Goal: Task Accomplishment & Management: Manage account settings

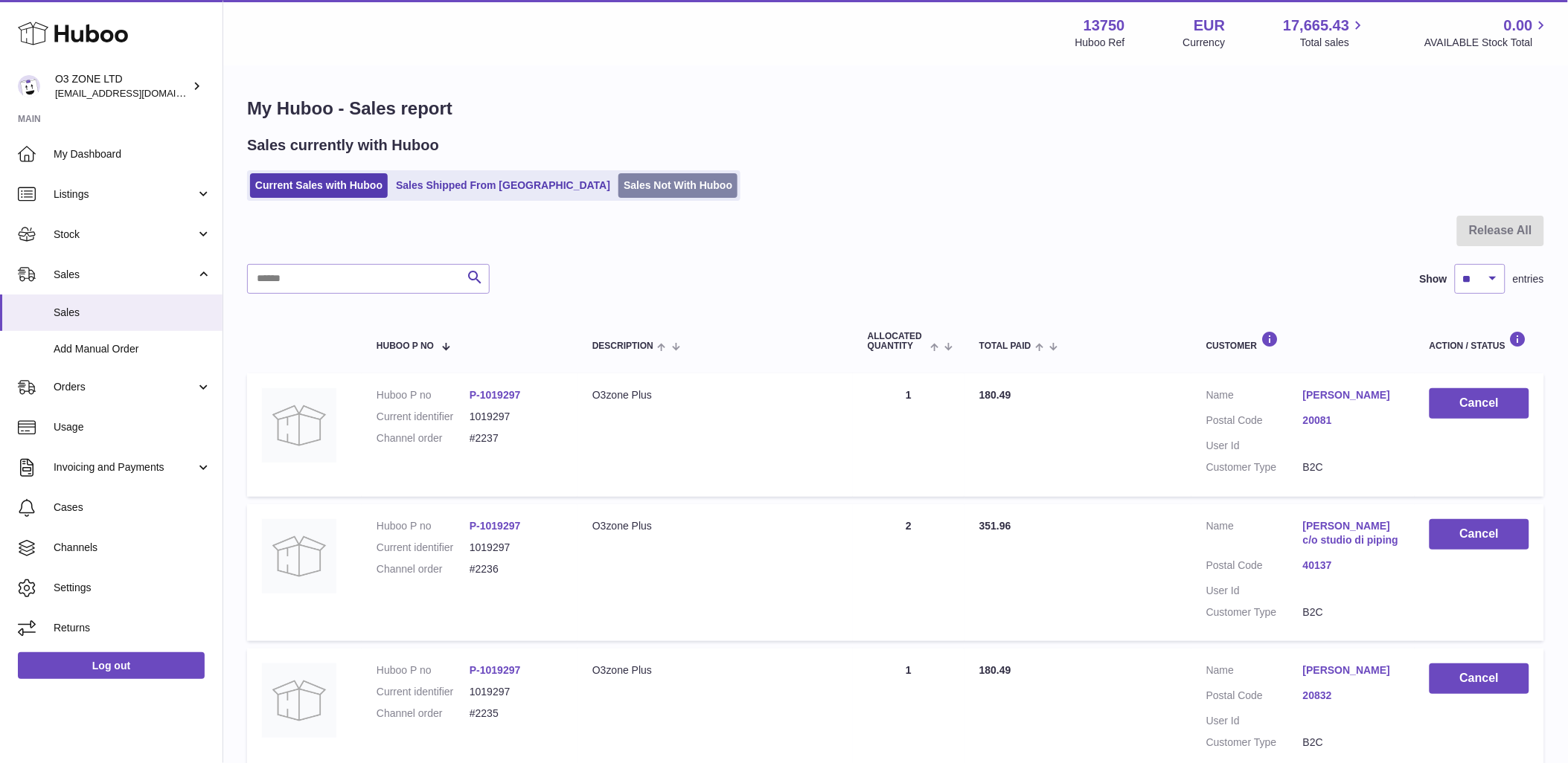
click at [618, 184] on link "Sales Not With Huboo" at bounding box center [678, 185] width 119 height 25
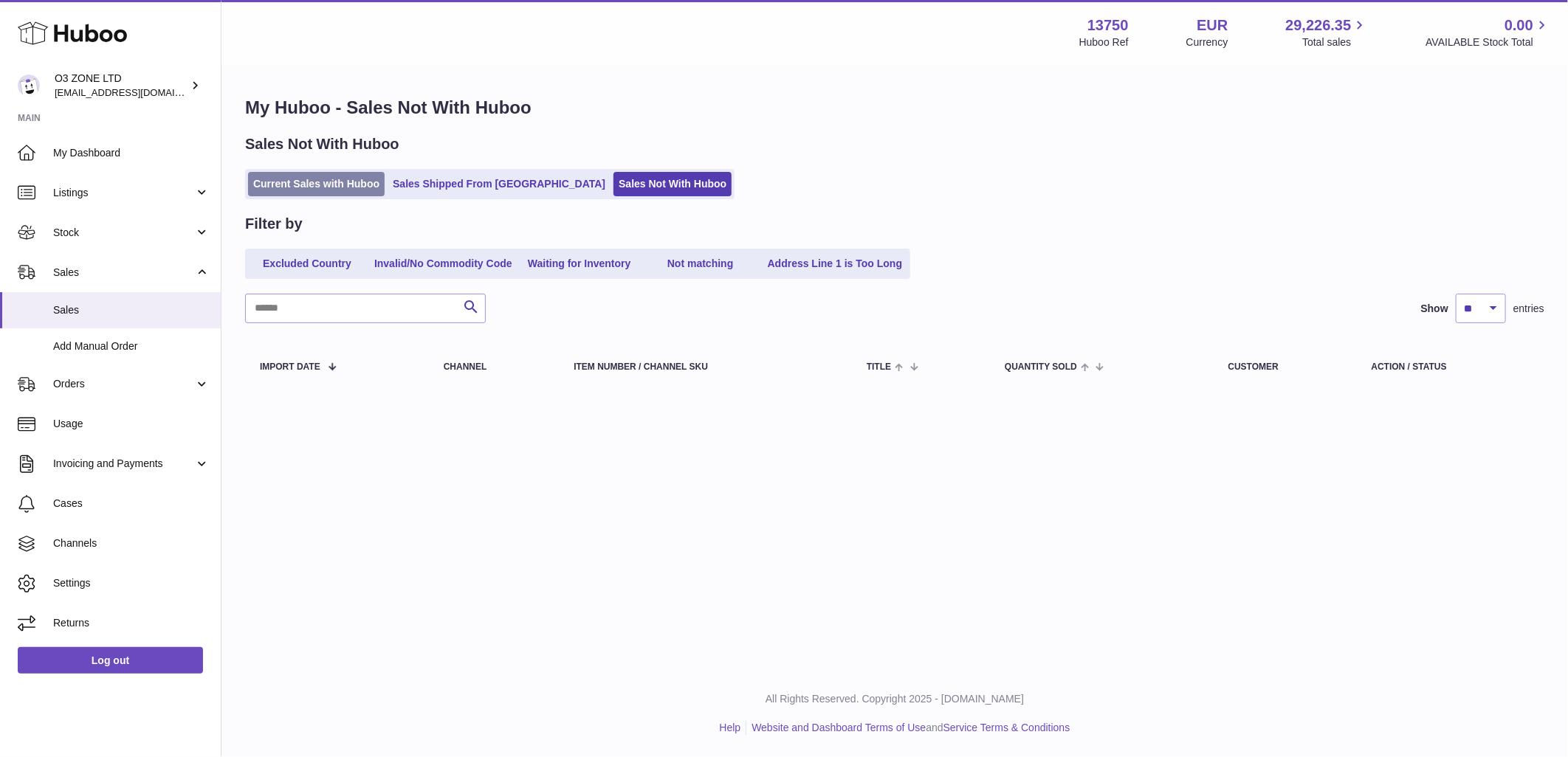
click at [338, 189] on link "Current Sales with Huboo" at bounding box center [316, 184] width 136 height 25
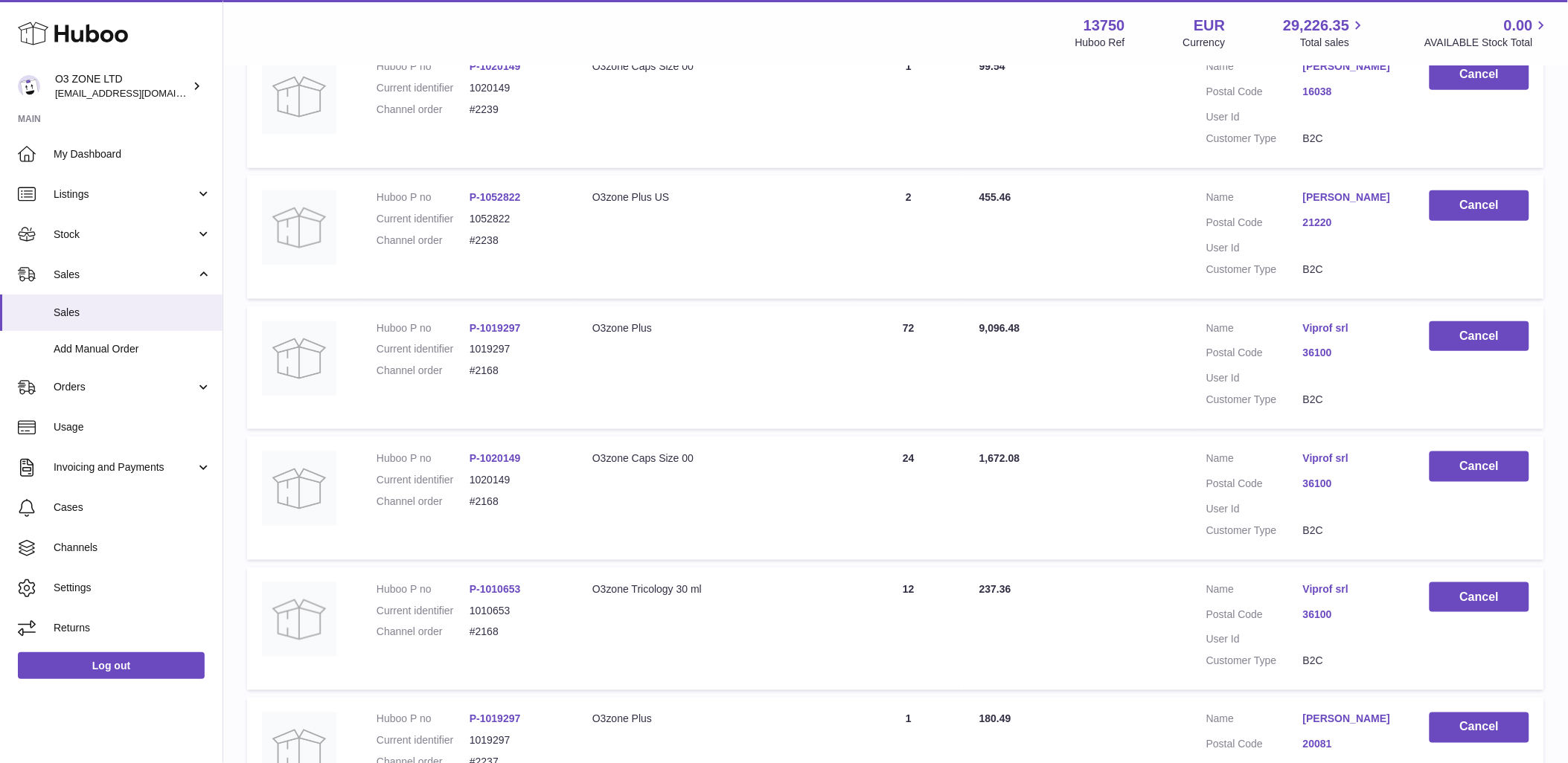
scroll to position [330, 0]
click at [1487, 348] on button "Cancel" at bounding box center [1479, 335] width 100 height 31
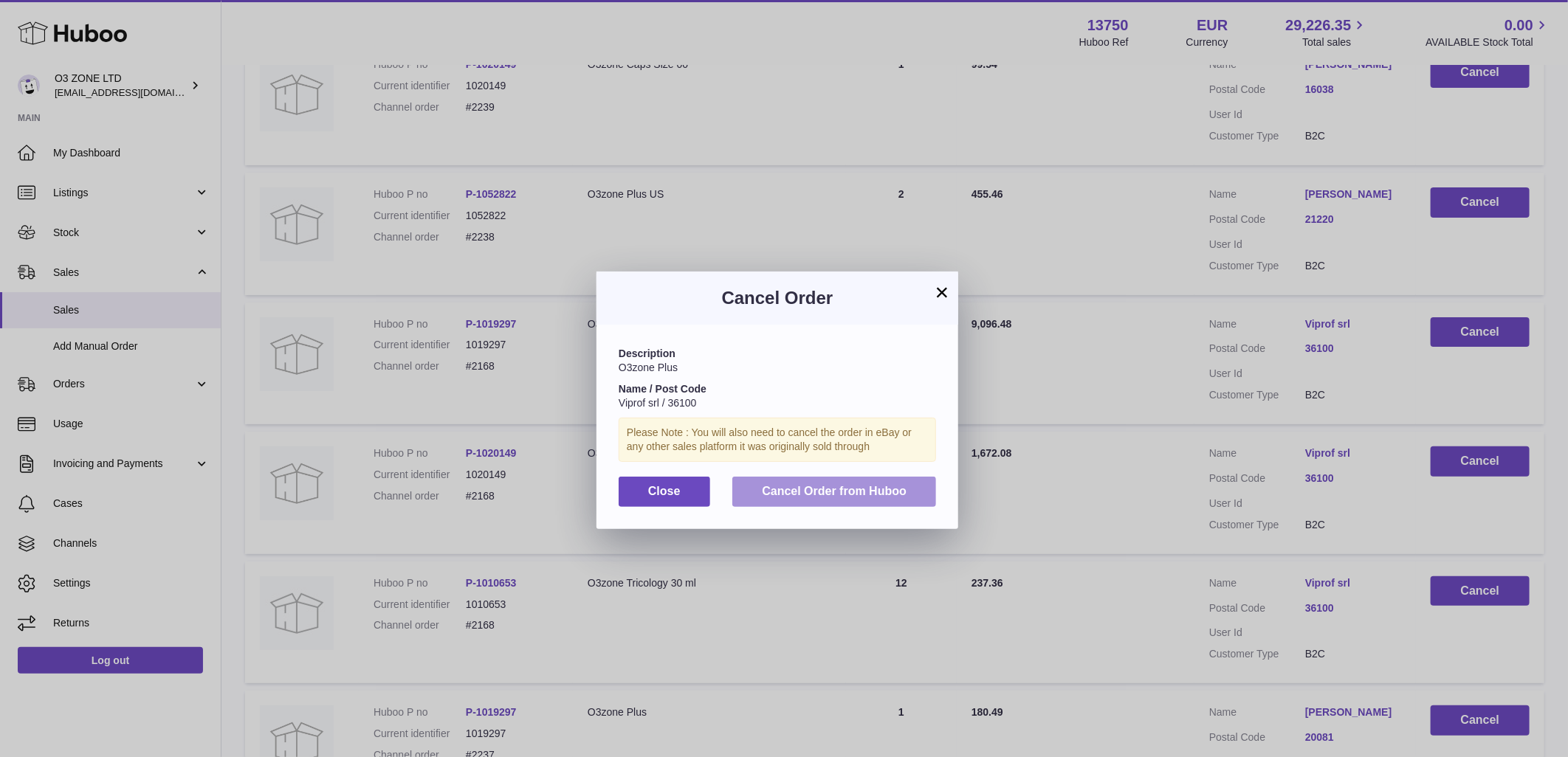
click at [780, 487] on span "Cancel Order from Huboo" at bounding box center [834, 491] width 145 height 13
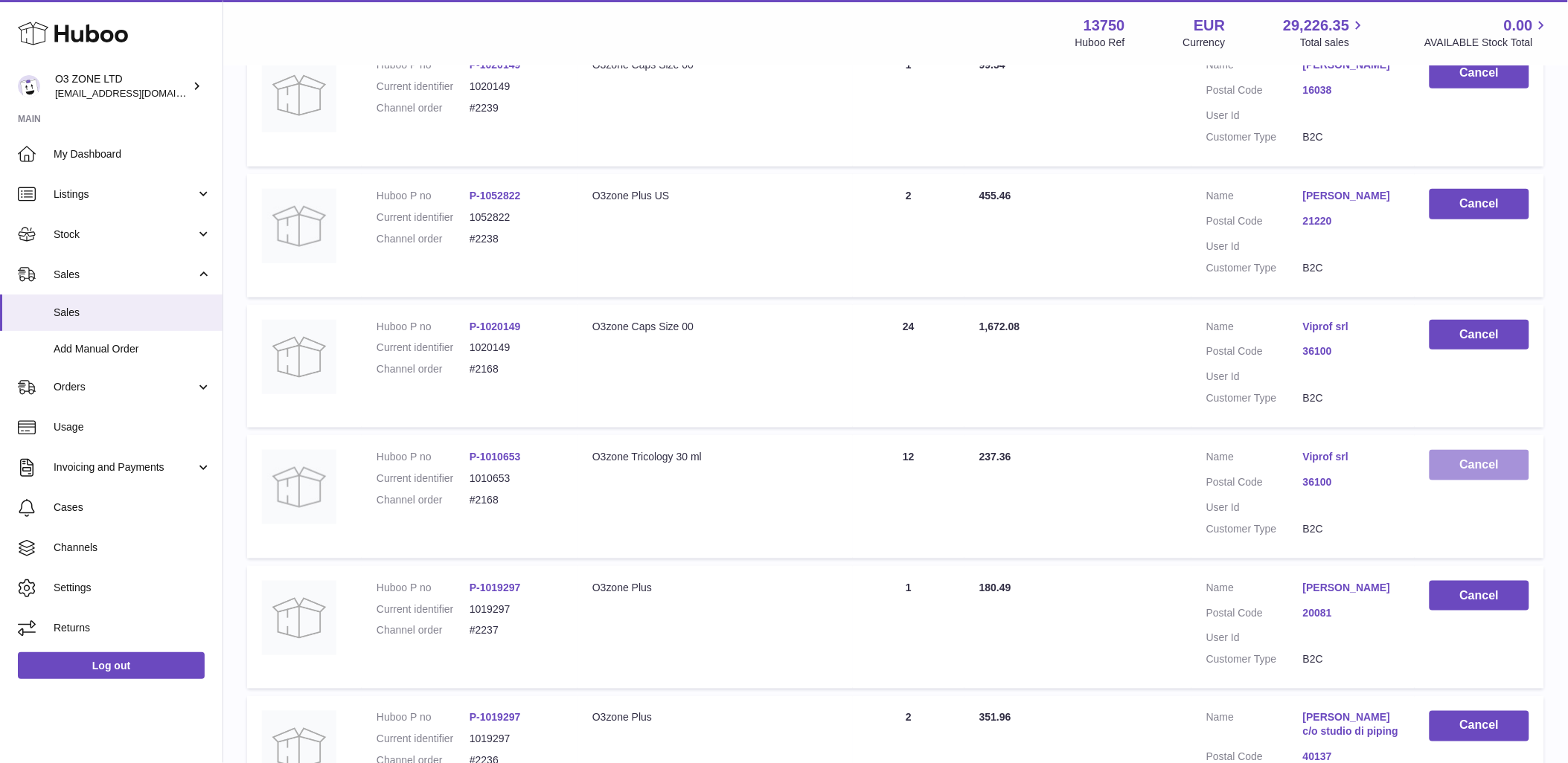
click at [1467, 478] on button "Cancel" at bounding box center [1479, 465] width 100 height 31
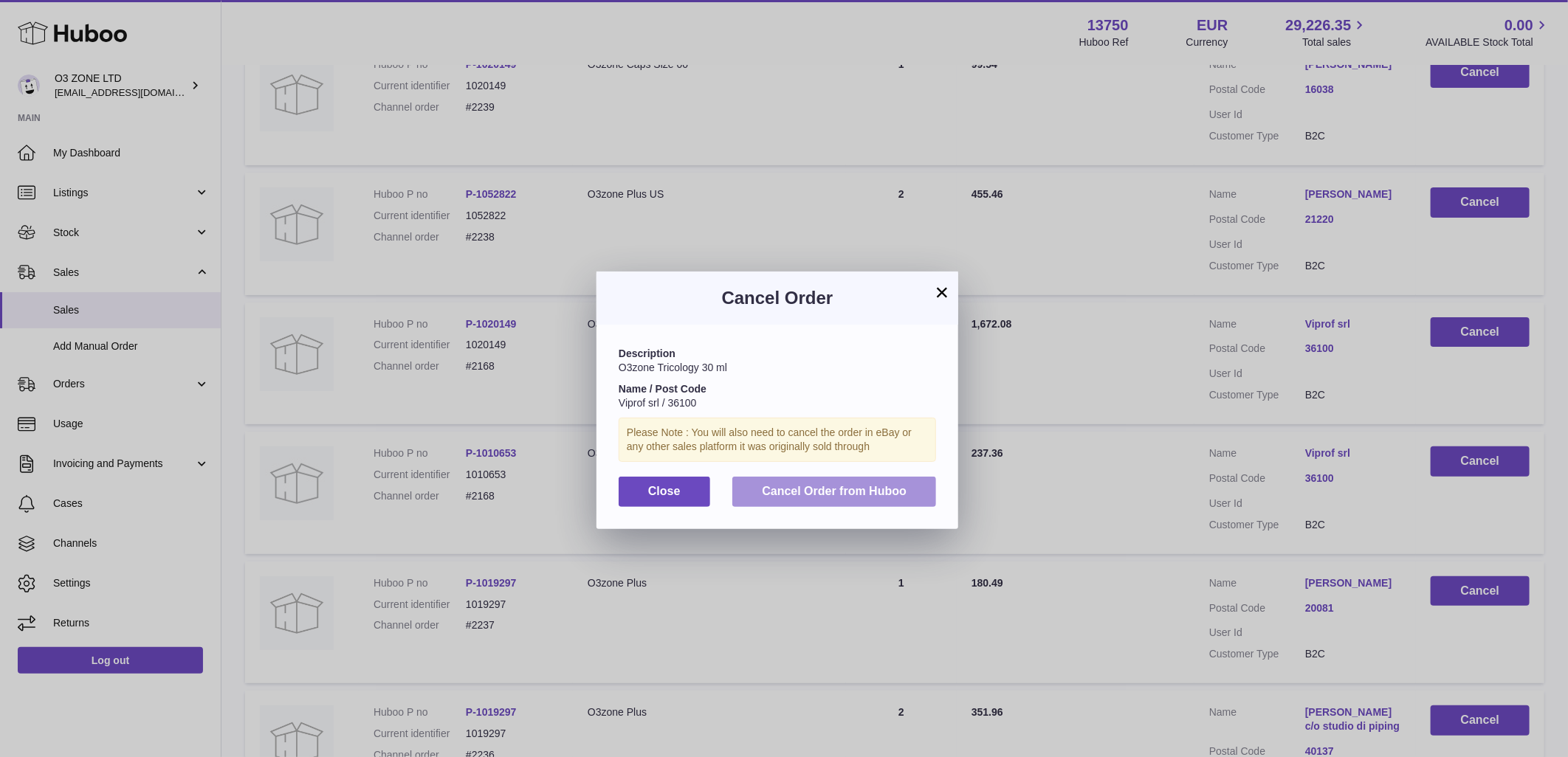
click at [840, 486] on span "Cancel Order from Huboo" at bounding box center [834, 491] width 145 height 13
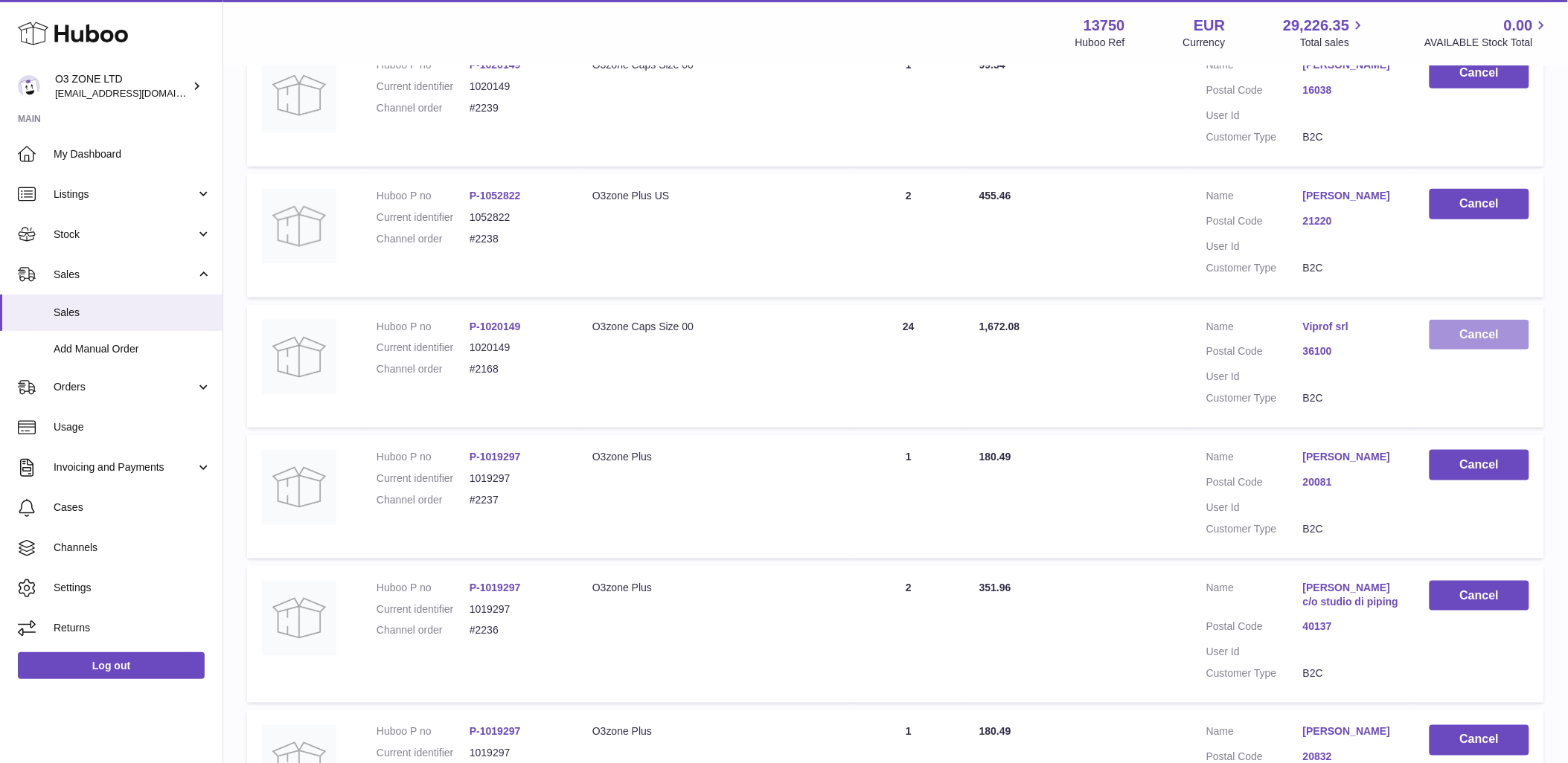
click at [1467, 345] on button "Cancel" at bounding box center [1479, 335] width 100 height 31
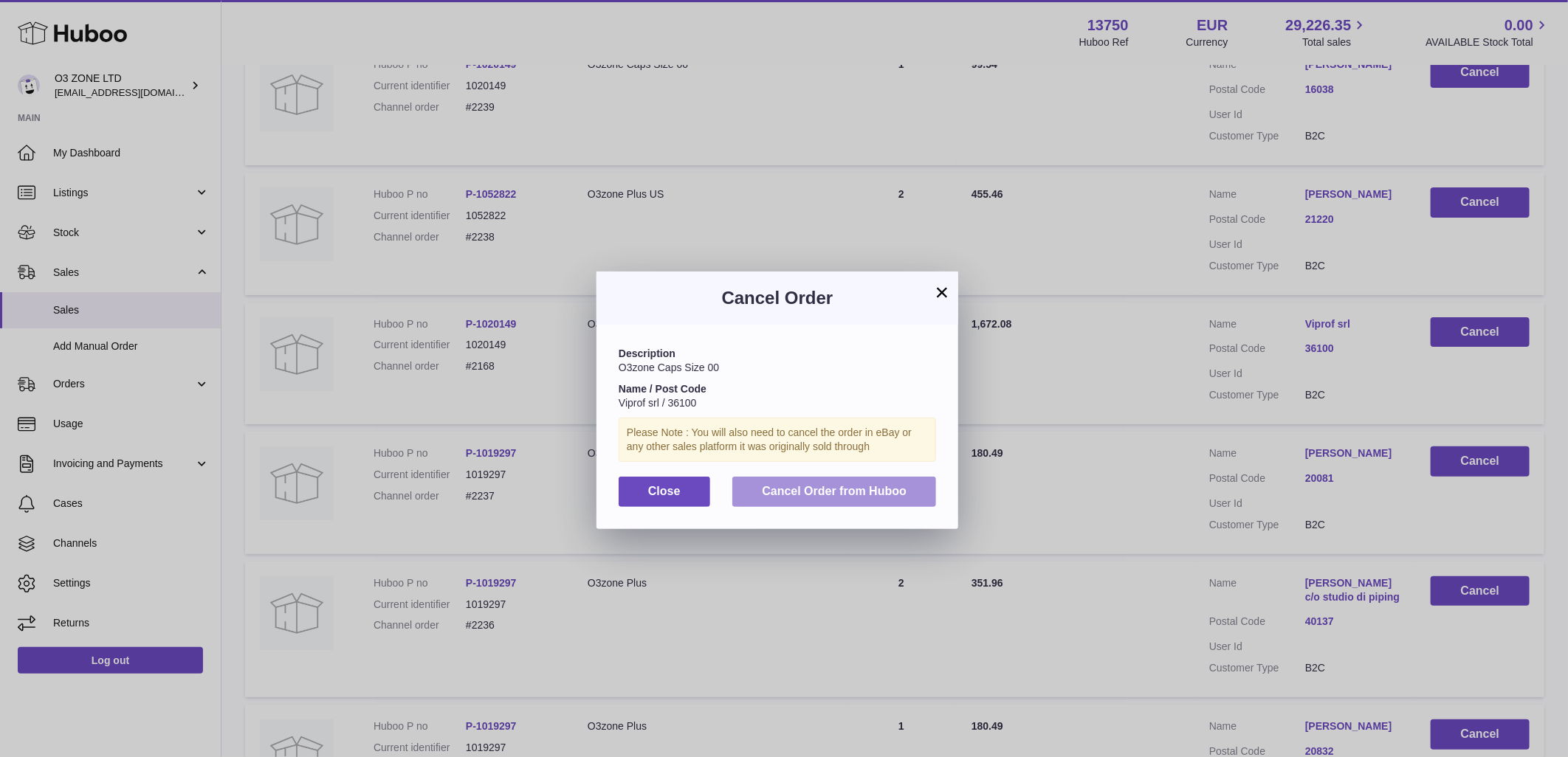
click at [884, 485] on span "Cancel Order from Huboo" at bounding box center [834, 491] width 145 height 13
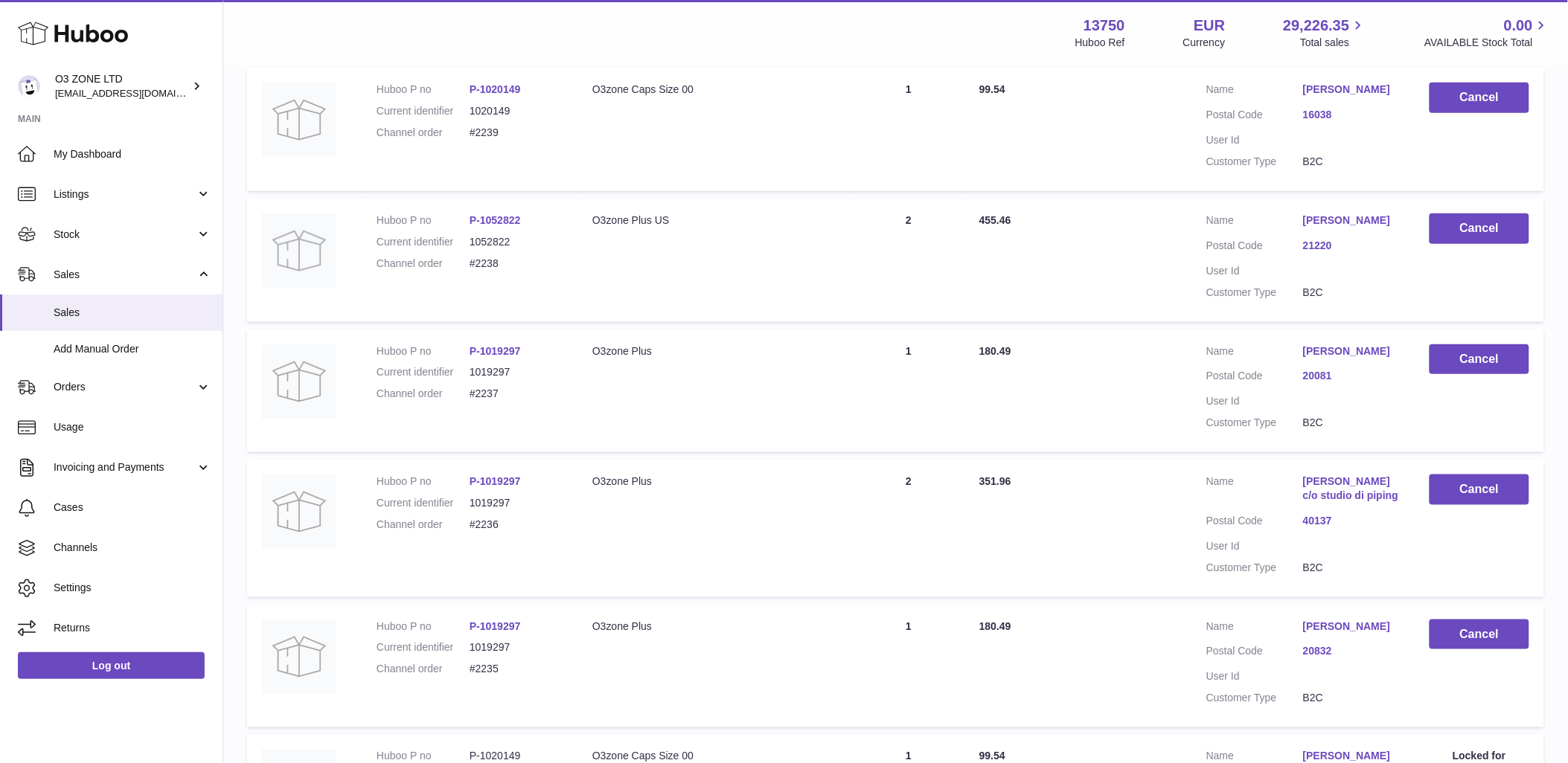
scroll to position [0, 0]
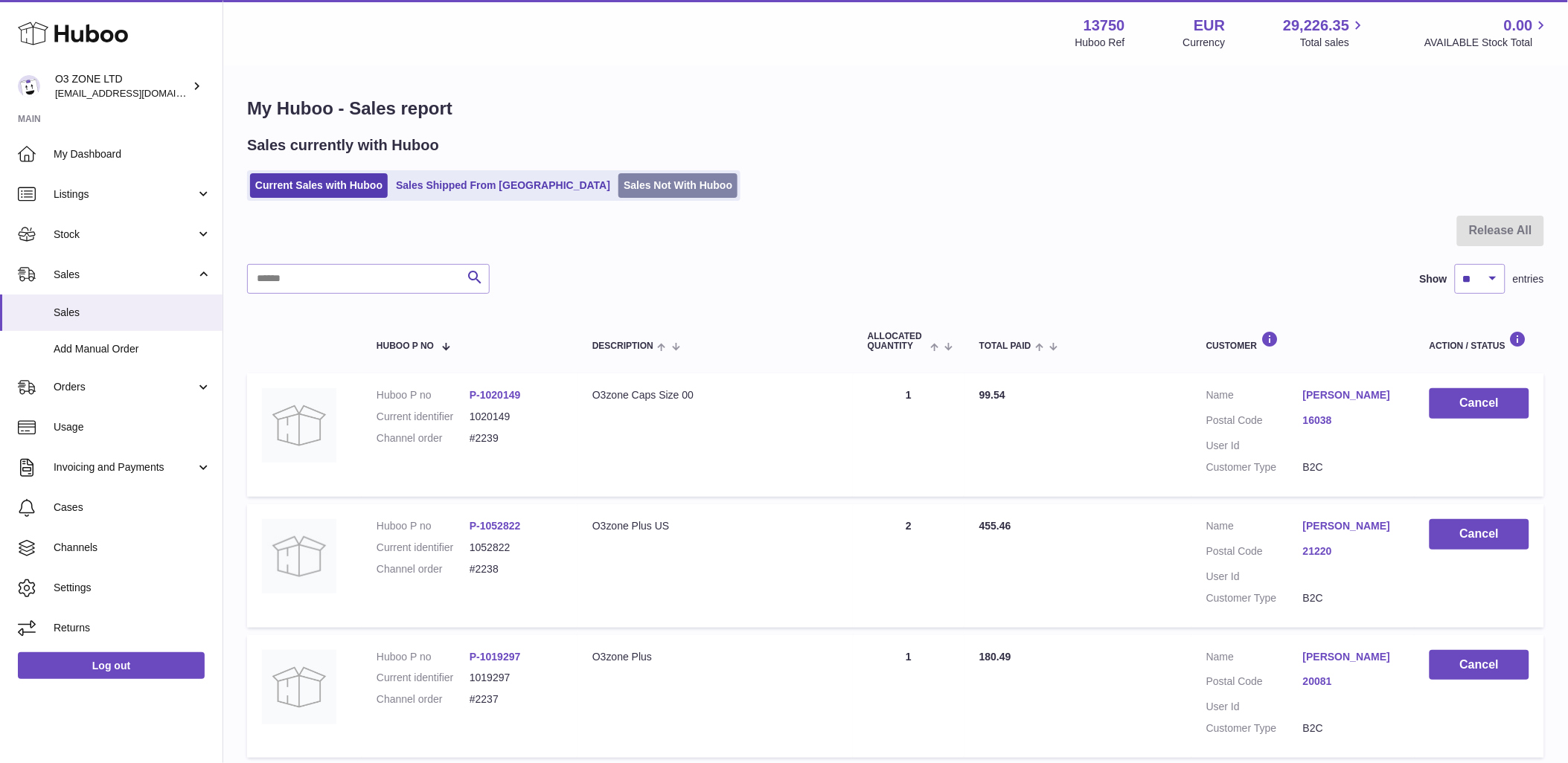
drag, startPoint x: 596, startPoint y: 190, endPoint x: 932, endPoint y: 493, distance: 452.4
click at [618, 192] on link "Sales Not With Huboo" at bounding box center [678, 185] width 119 height 25
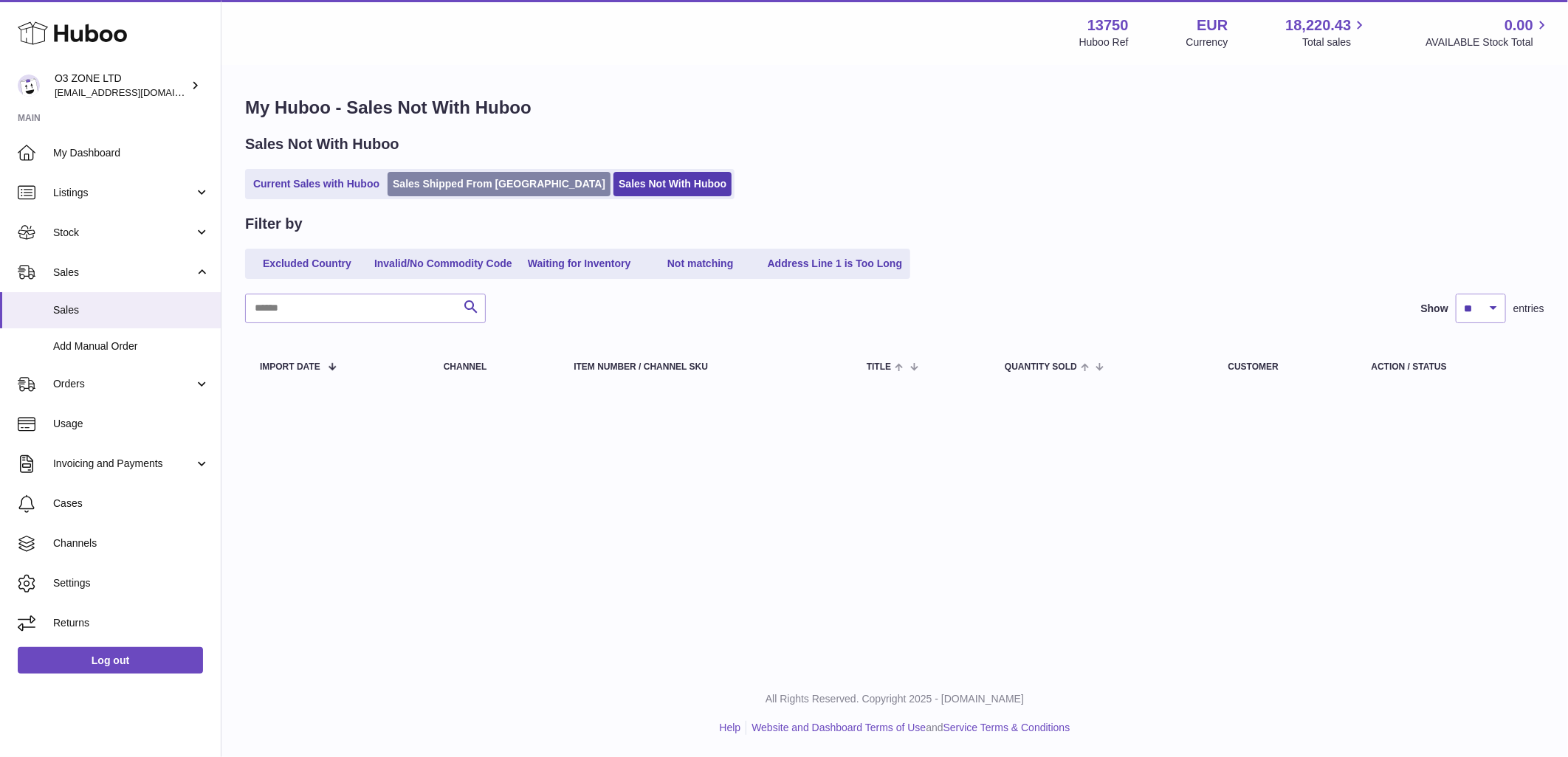
drag, startPoint x: 335, startPoint y: 194, endPoint x: 472, endPoint y: 194, distance: 137.0
click at [333, 193] on link "Current Sales with Huboo" at bounding box center [316, 184] width 136 height 25
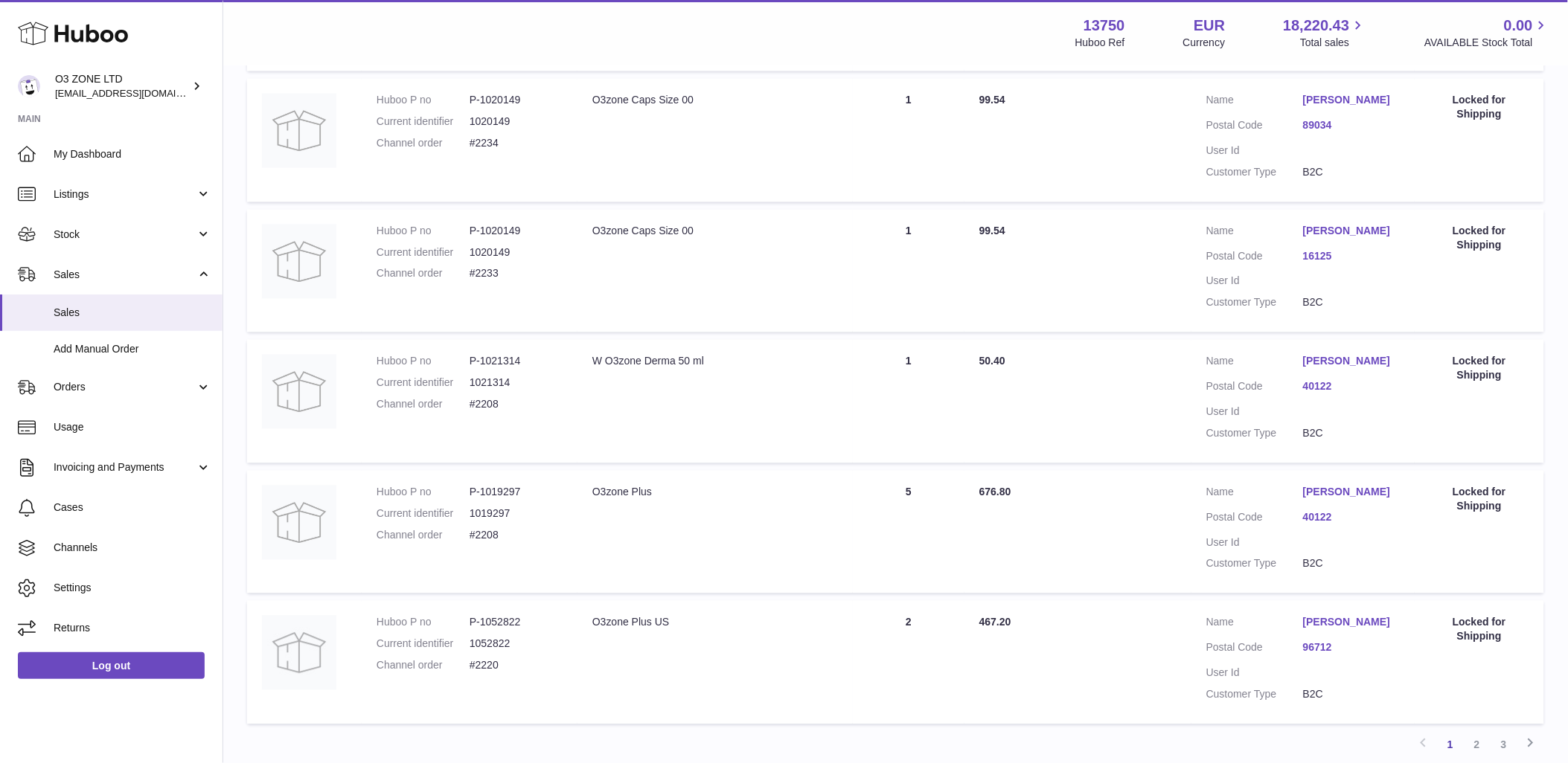
scroll to position [991, 0]
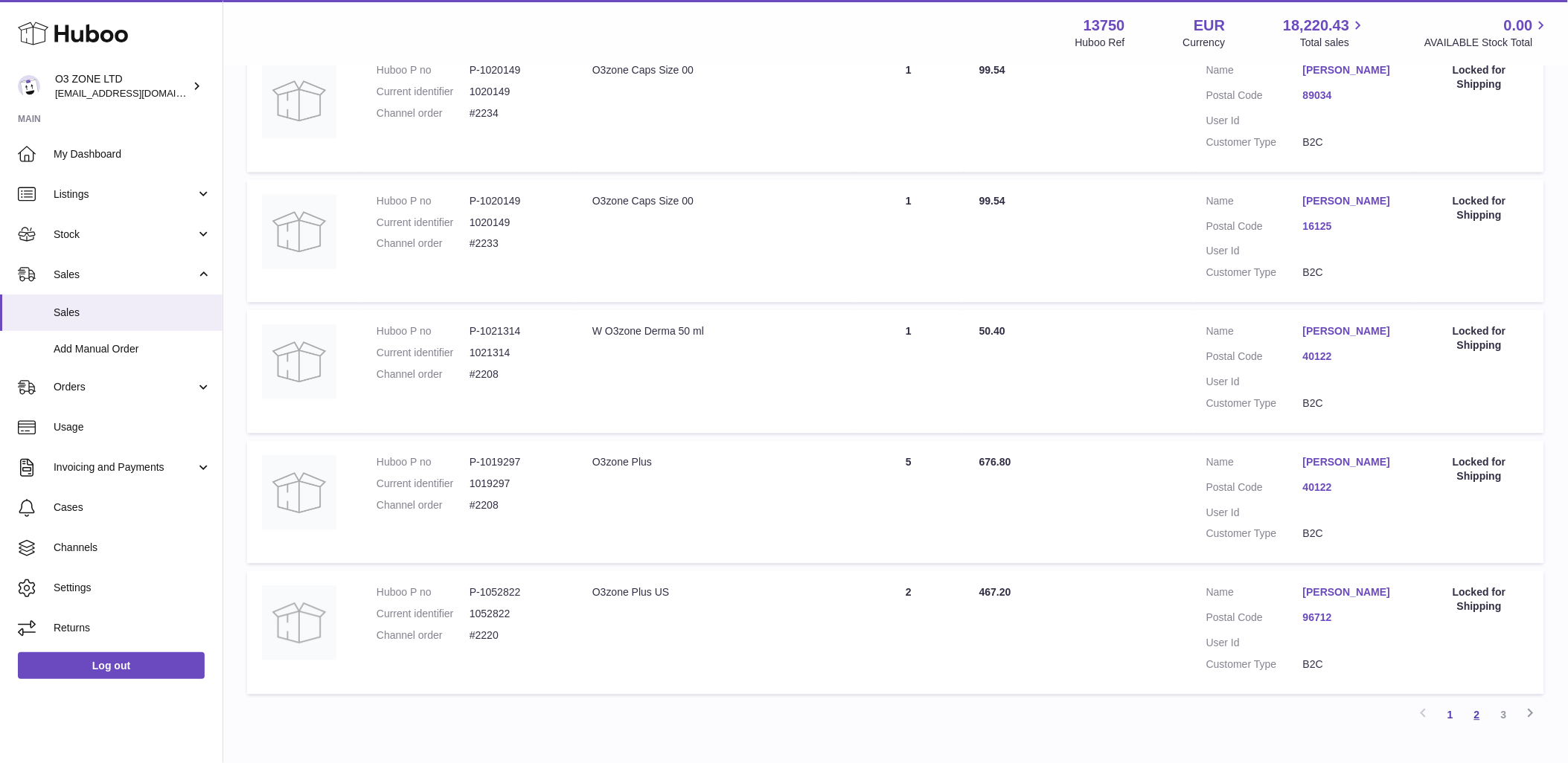
click at [1471, 729] on link "2" at bounding box center [1477, 716] width 27 height 27
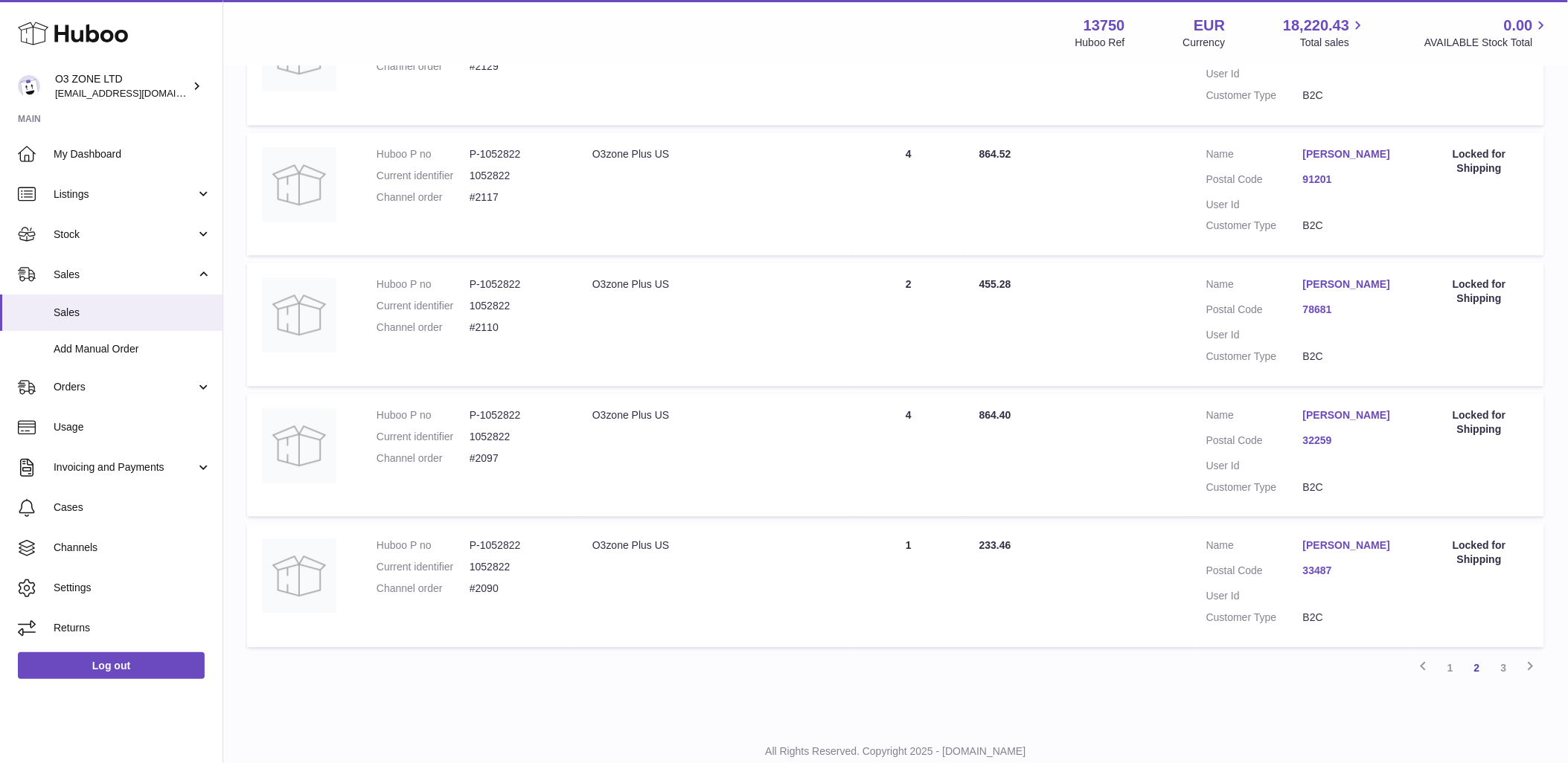
scroll to position [1071, 0]
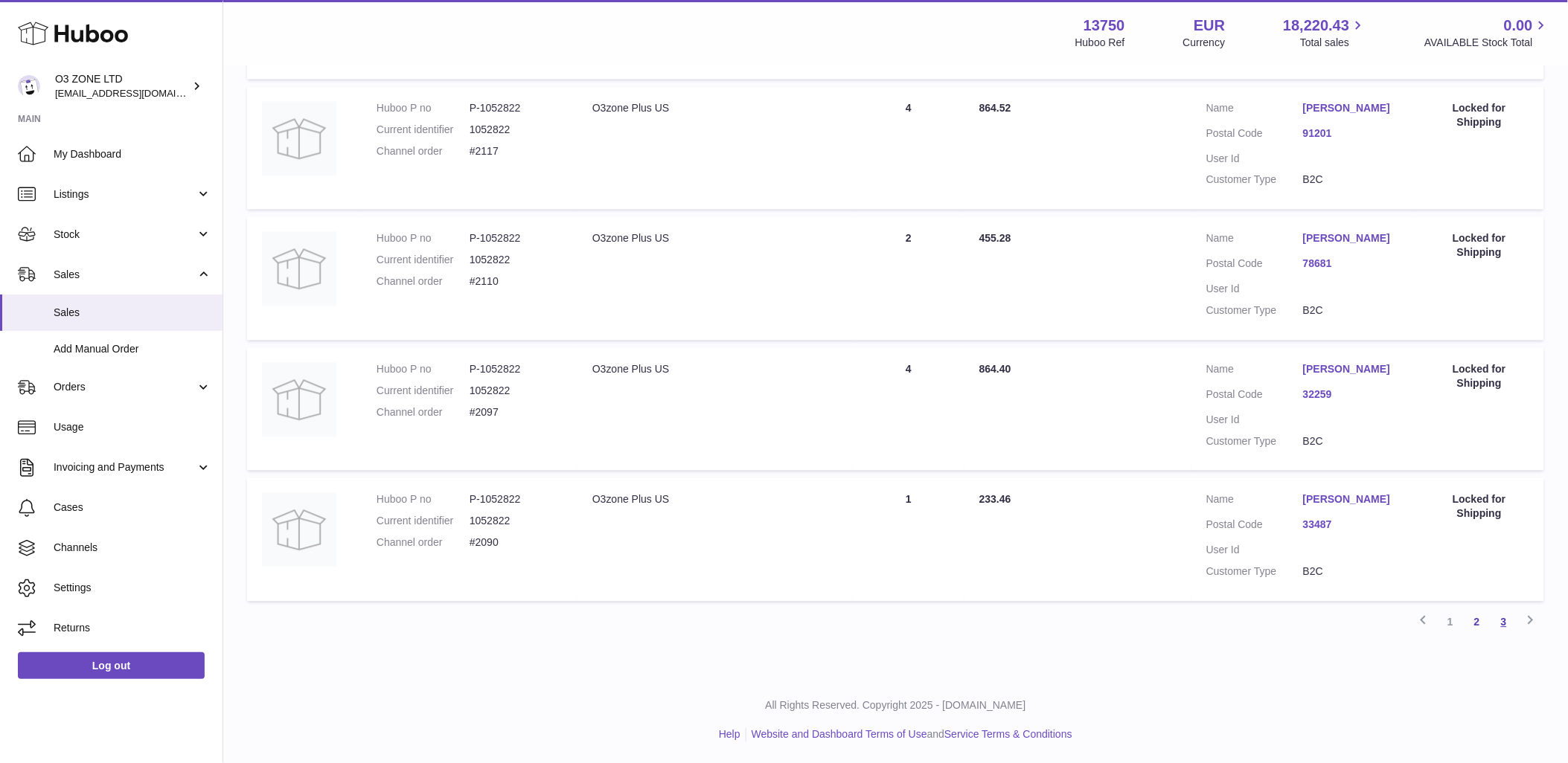
click at [1506, 623] on link "3" at bounding box center [1504, 622] width 27 height 27
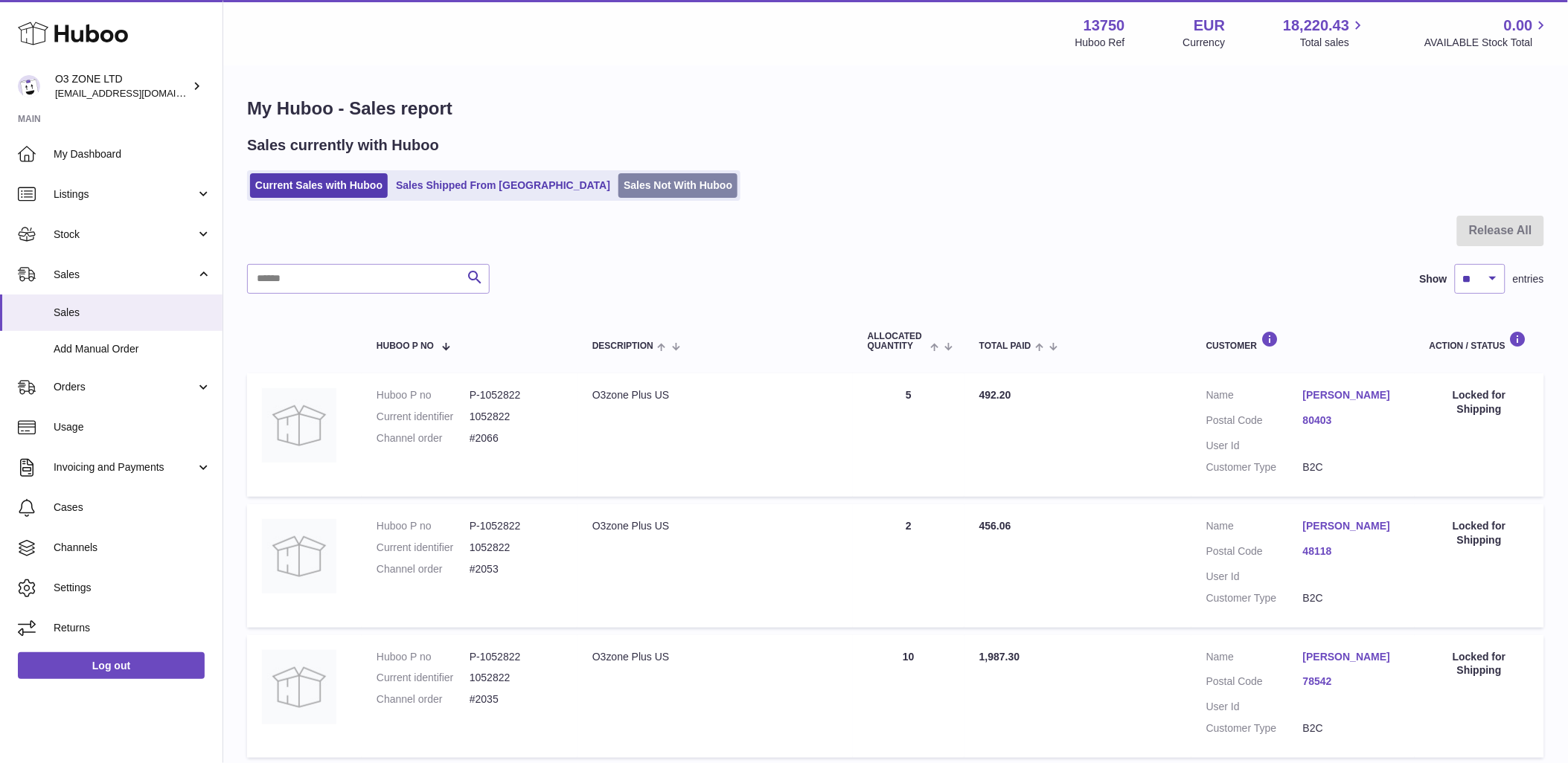
click at [621, 187] on link "Sales Not With Huboo" at bounding box center [678, 185] width 119 height 25
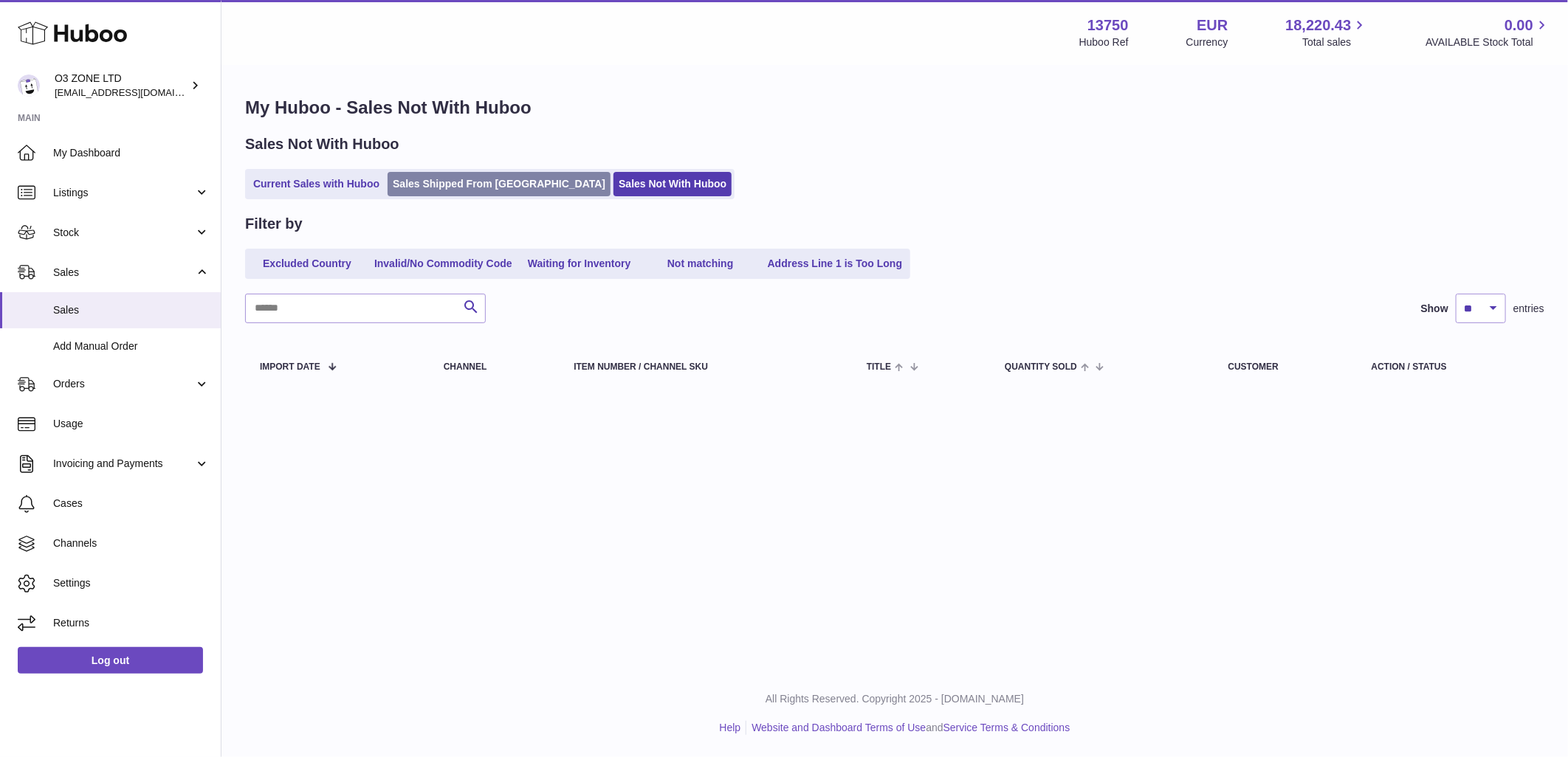
click at [456, 174] on link "Sales Shipped From [GEOGRAPHIC_DATA]" at bounding box center [499, 184] width 223 height 25
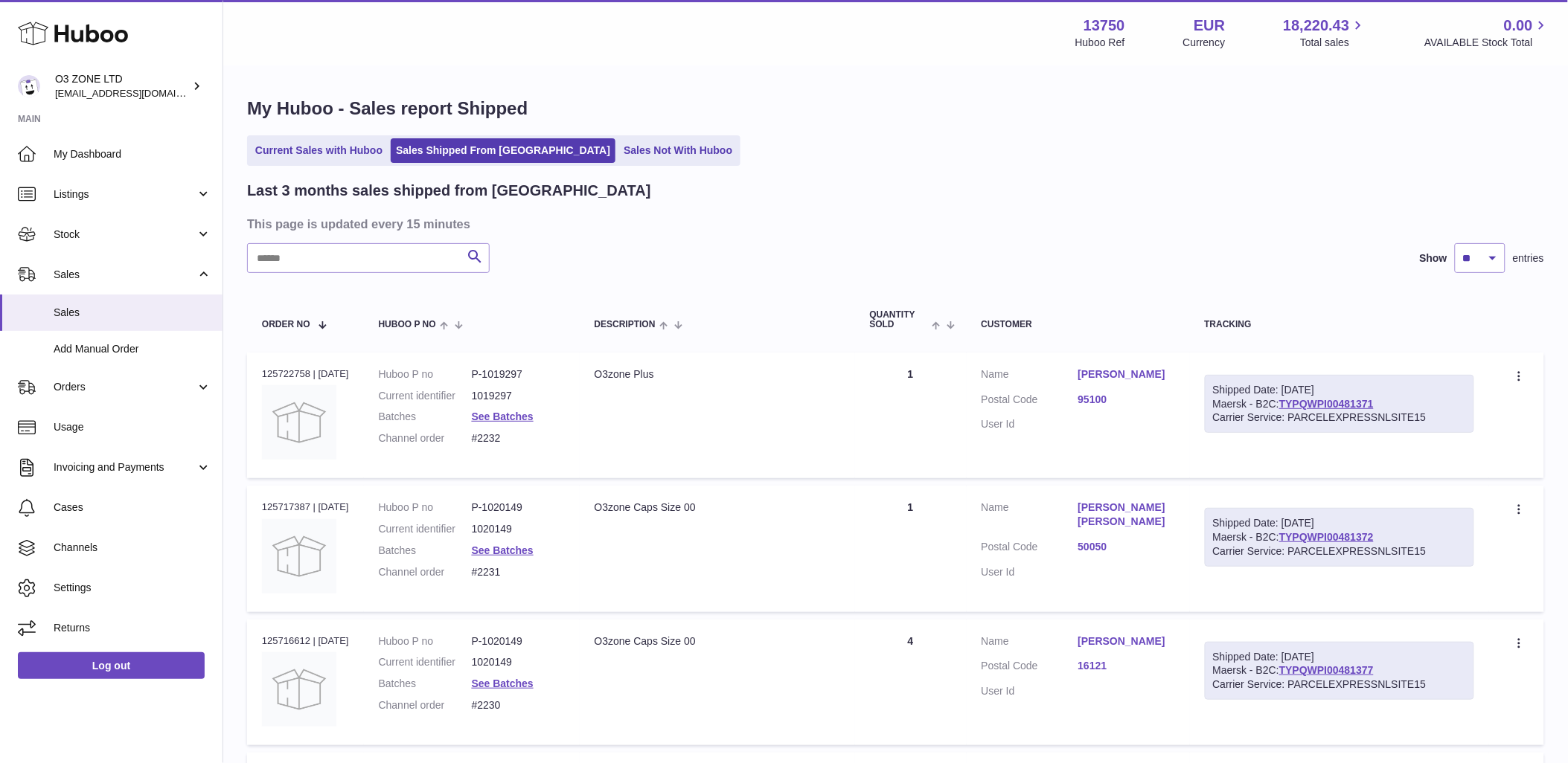
click at [311, 154] on link "Current Sales with Huboo" at bounding box center [319, 150] width 137 height 25
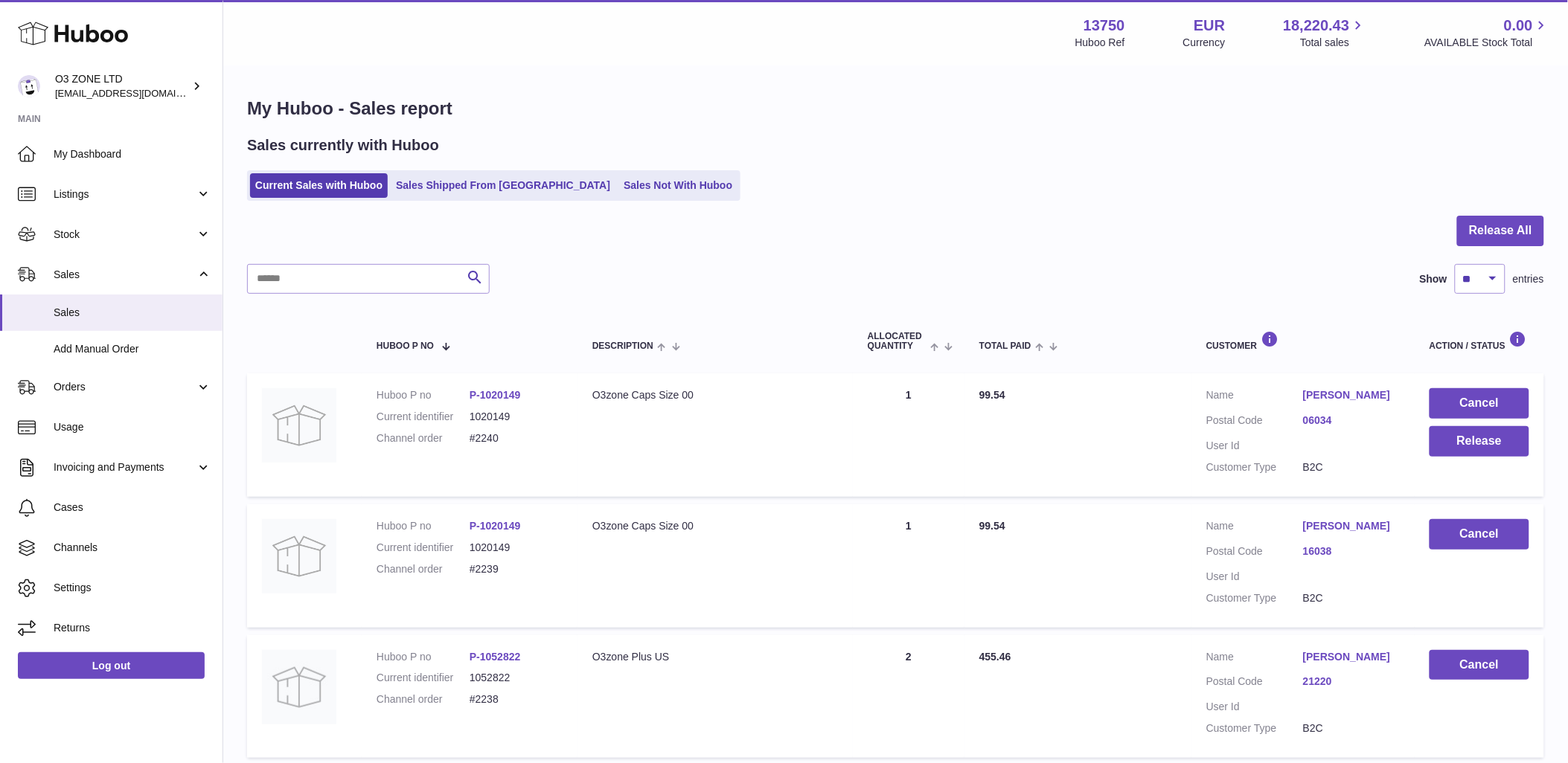
click at [1313, 418] on link "06034" at bounding box center [1351, 421] width 97 height 14
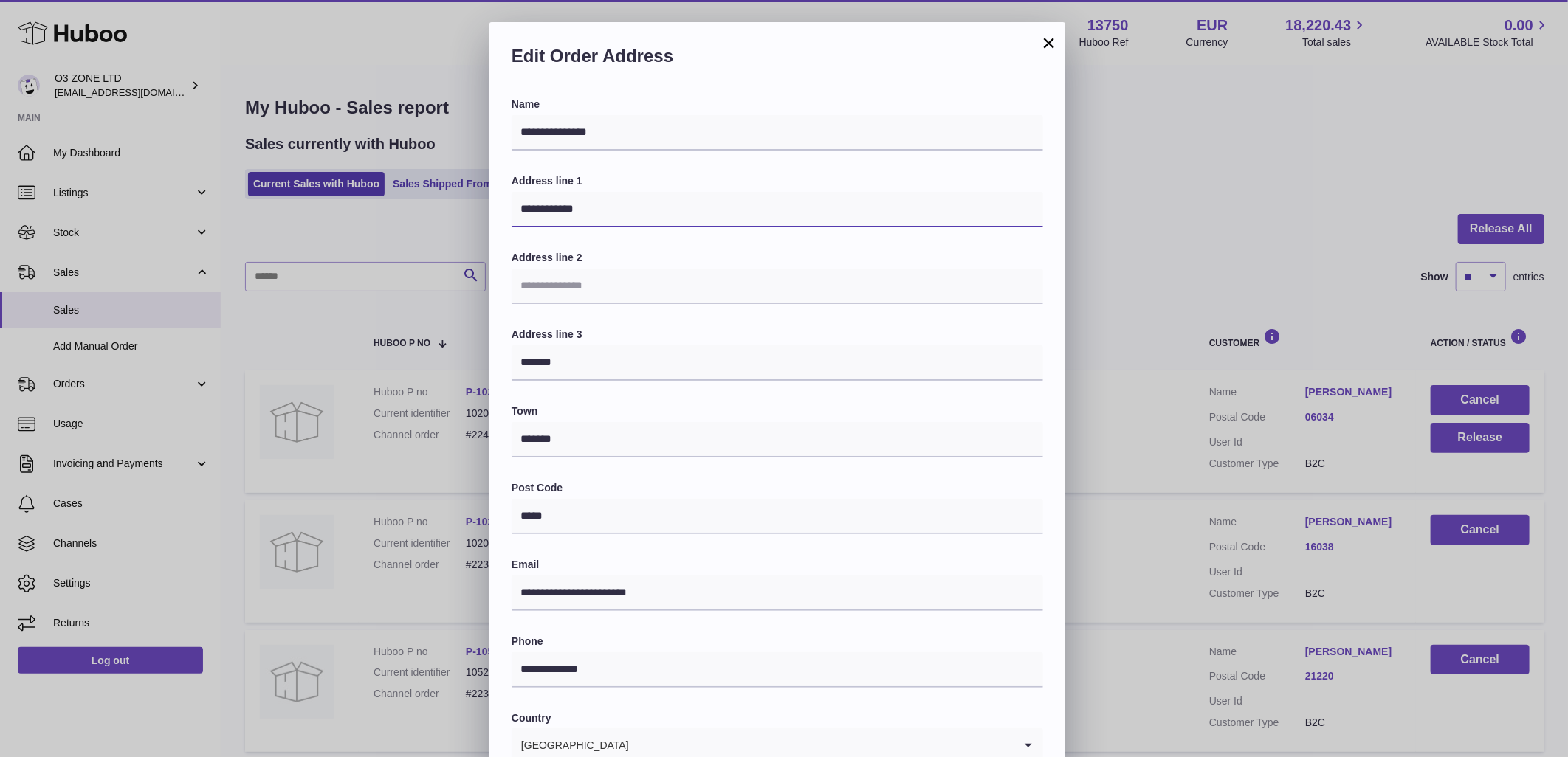
click at [563, 209] on input "**********" at bounding box center [777, 210] width 531 height 36
paste input "**********"
drag, startPoint x: 628, startPoint y: 208, endPoint x: 775, endPoint y: 209, distance: 147.0
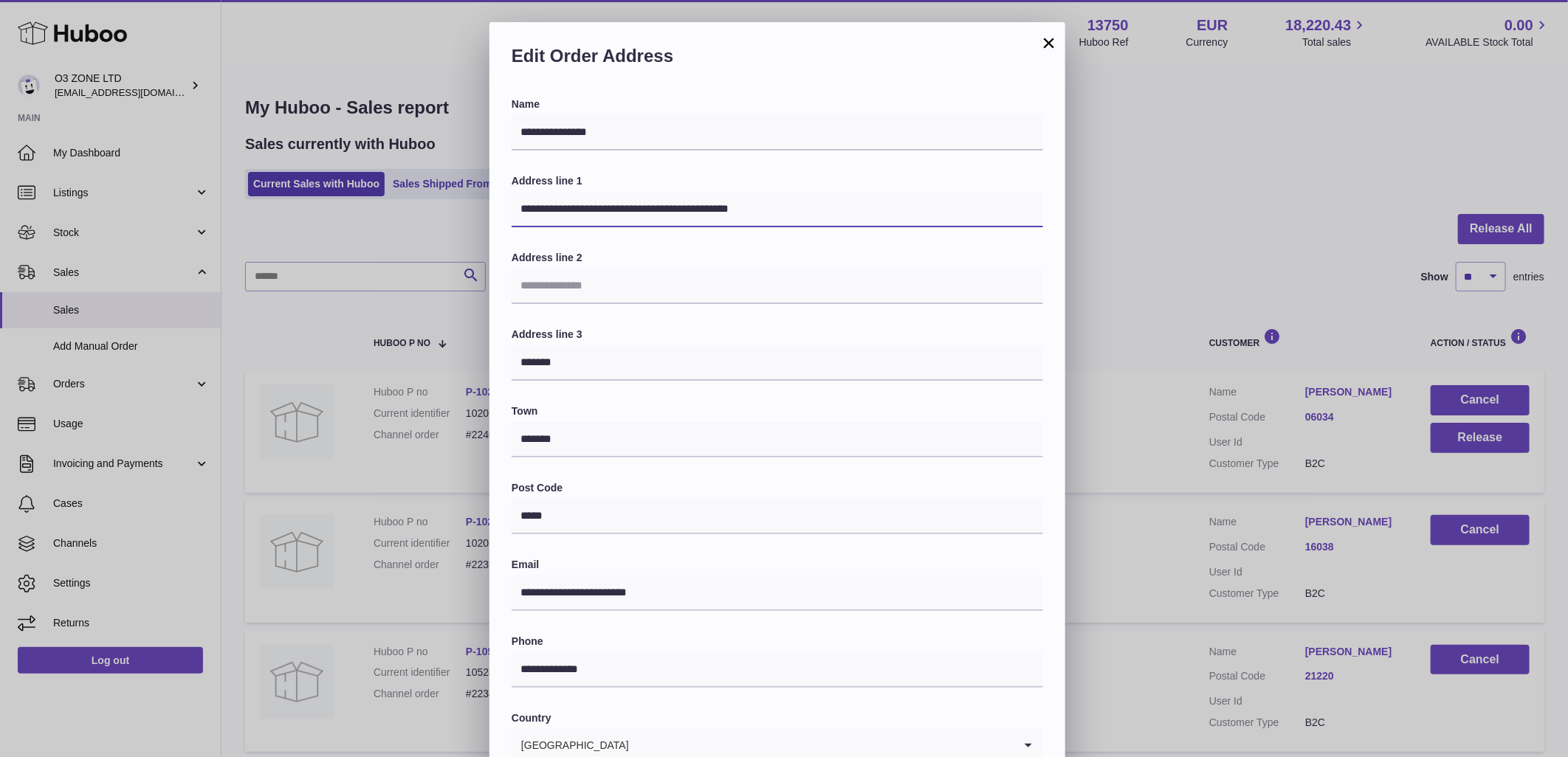
click at [775, 209] on input "**********" at bounding box center [777, 210] width 531 height 36
click at [809, 222] on input "**********" at bounding box center [777, 210] width 531 height 36
drag, startPoint x: 638, startPoint y: 206, endPoint x: 780, endPoint y: 209, distance: 142.0
click at [780, 209] on input "**********" at bounding box center [777, 210] width 531 height 36
type input "**********"
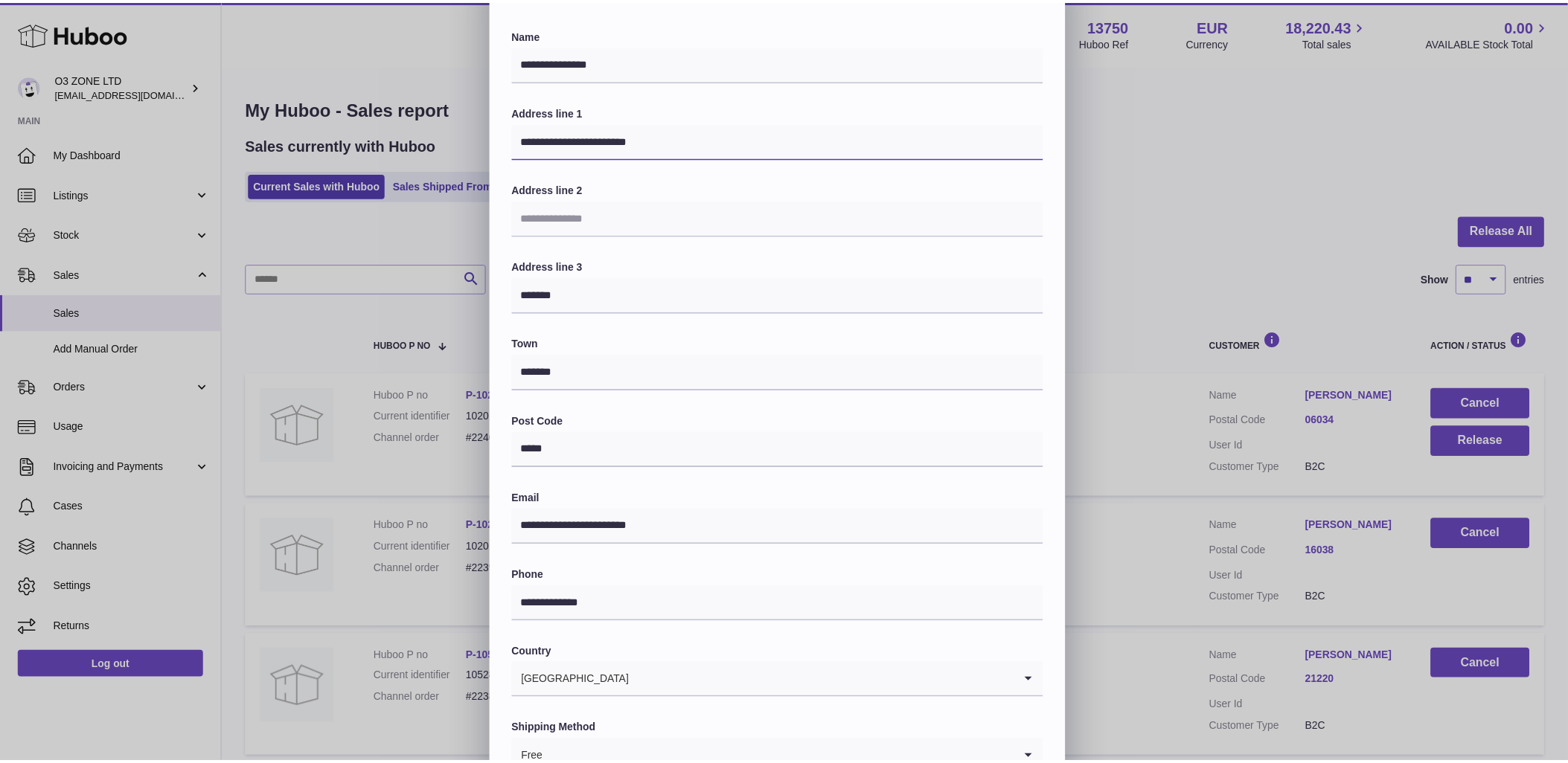
scroll to position [173, 0]
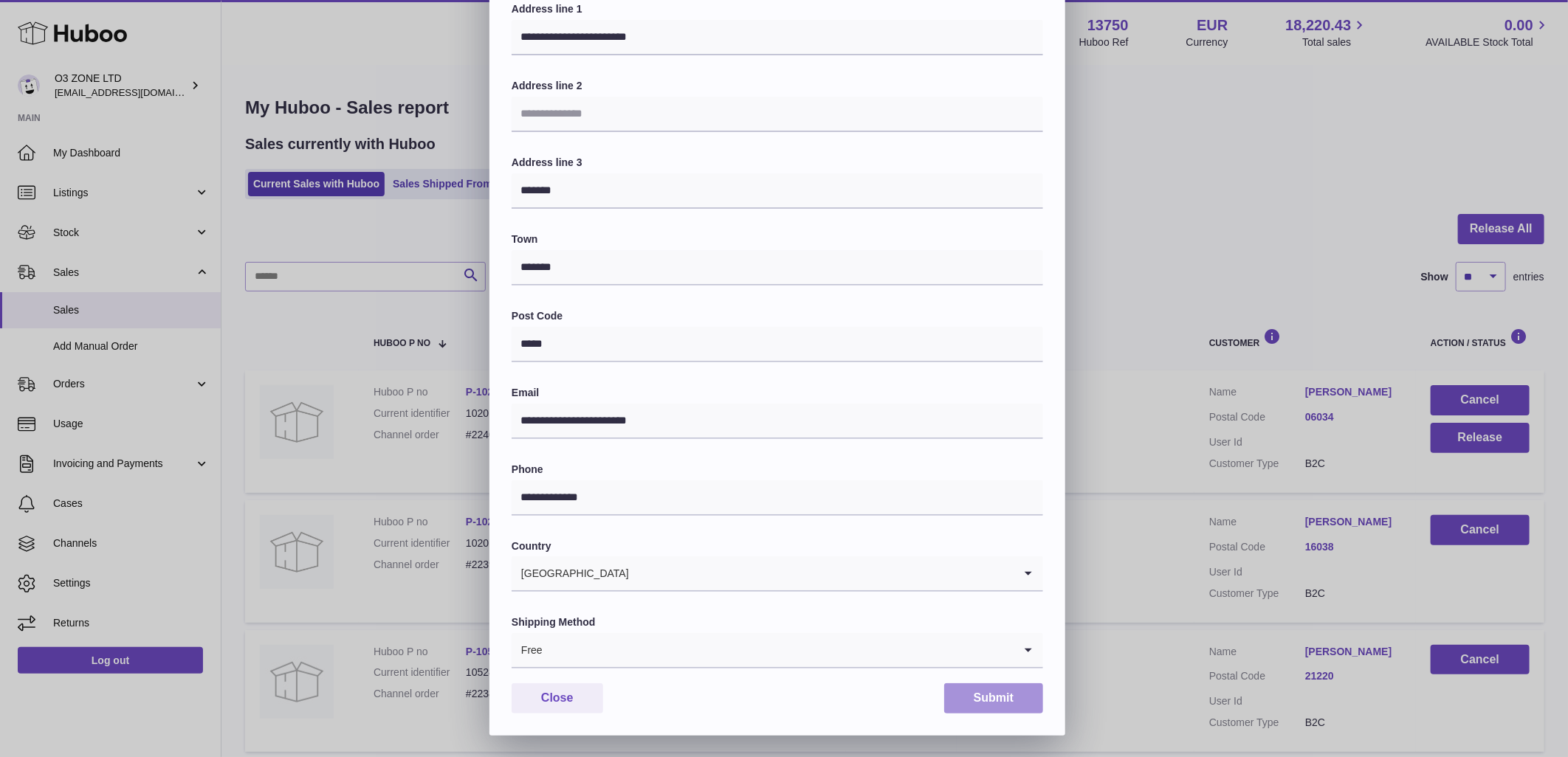
click at [1000, 697] on button "Submit" at bounding box center [993, 698] width 99 height 31
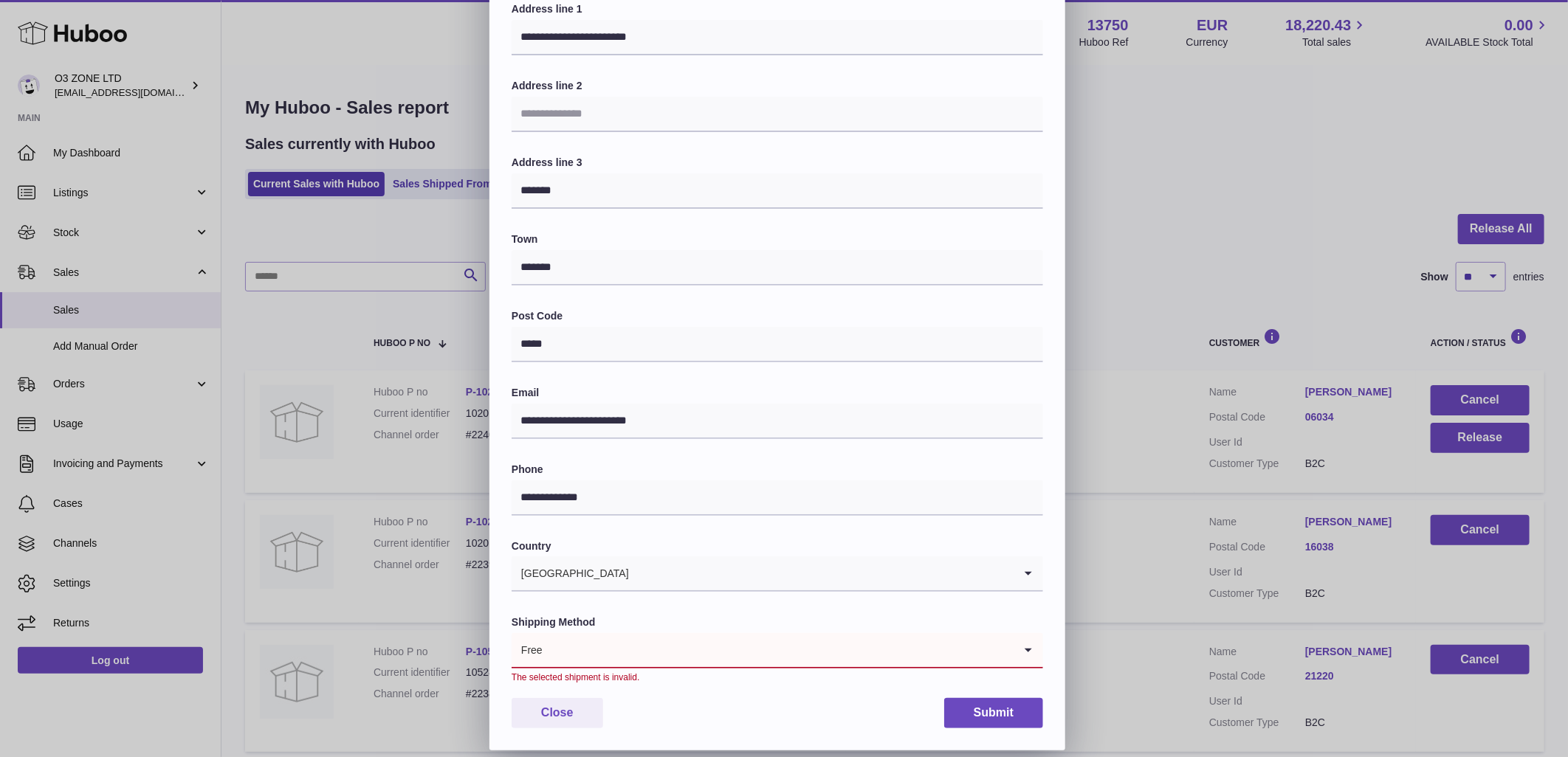
click at [619, 650] on input "Search for option" at bounding box center [778, 650] width 470 height 34
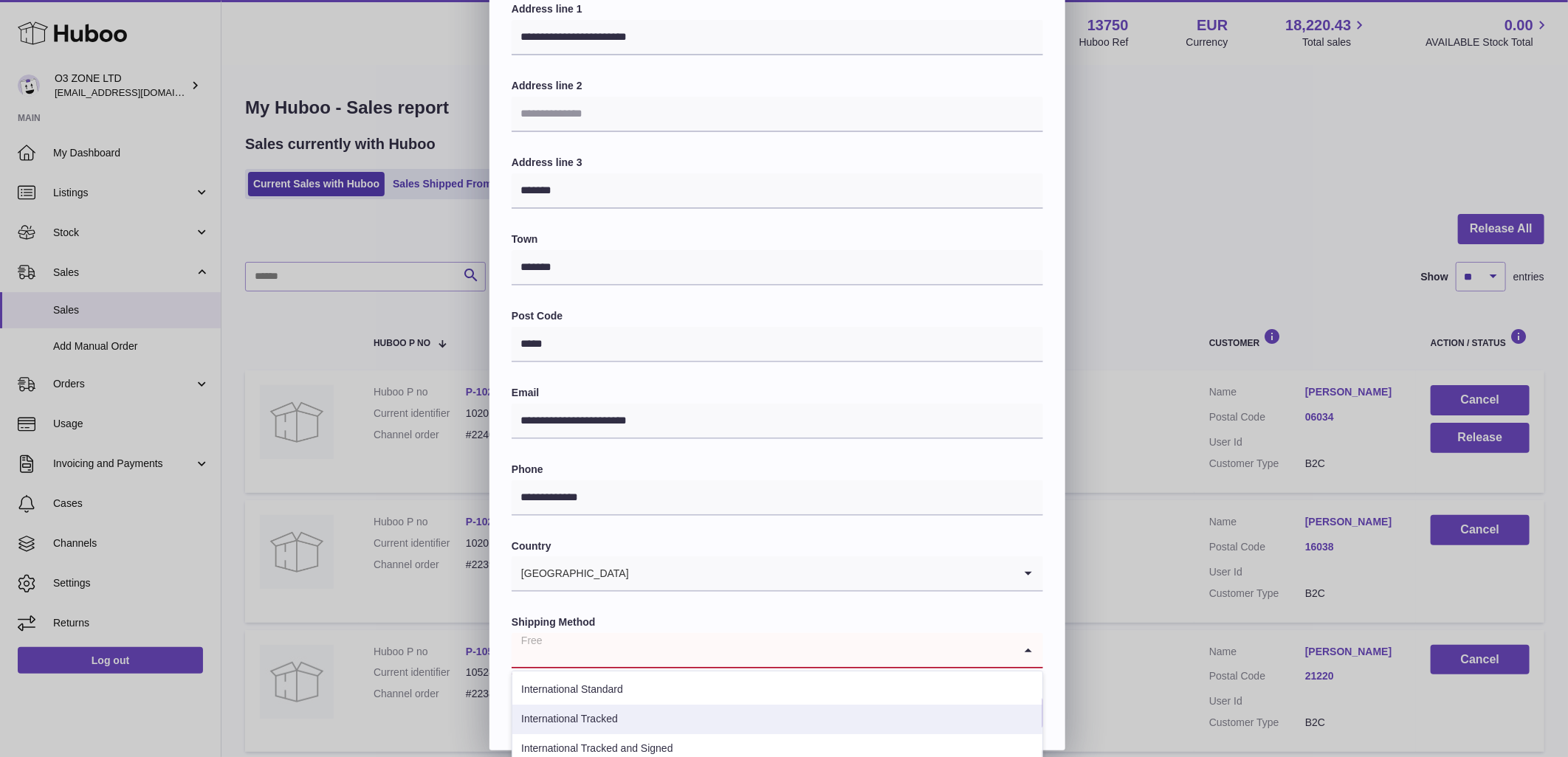
click at [636, 715] on li "International Tracked" at bounding box center [777, 720] width 530 height 30
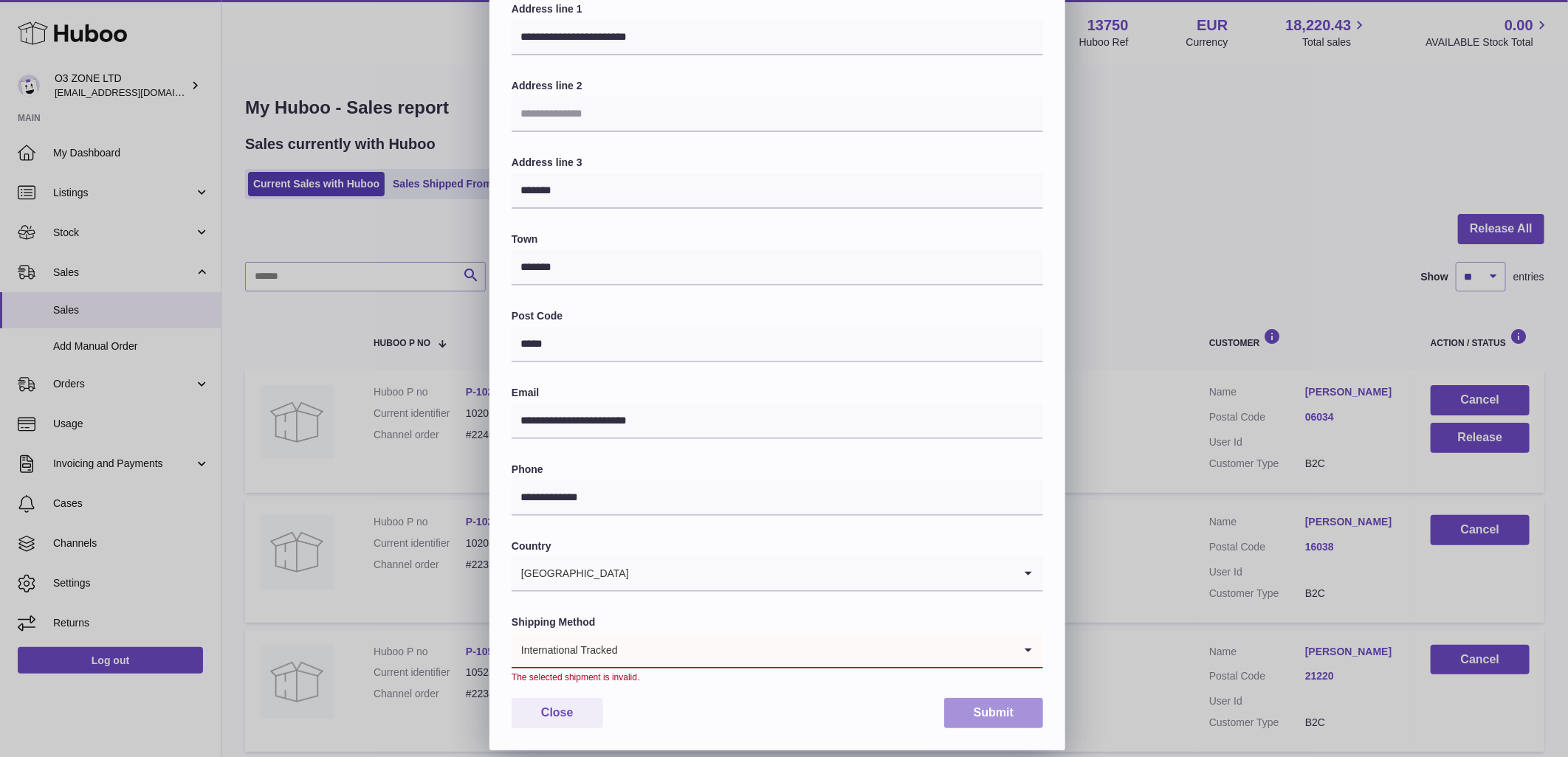
click at [994, 709] on button "Submit" at bounding box center [993, 713] width 99 height 31
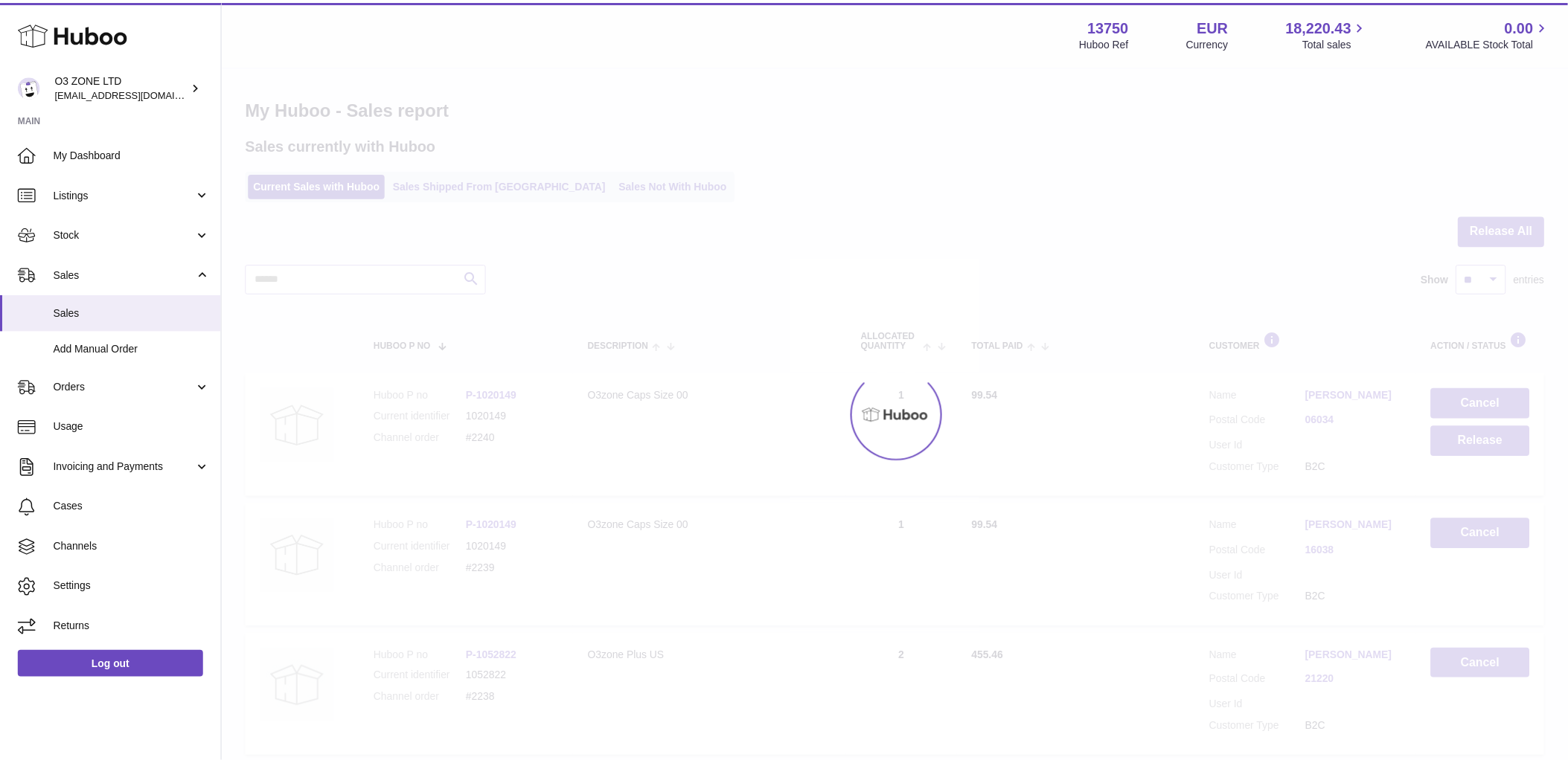
scroll to position [0, 0]
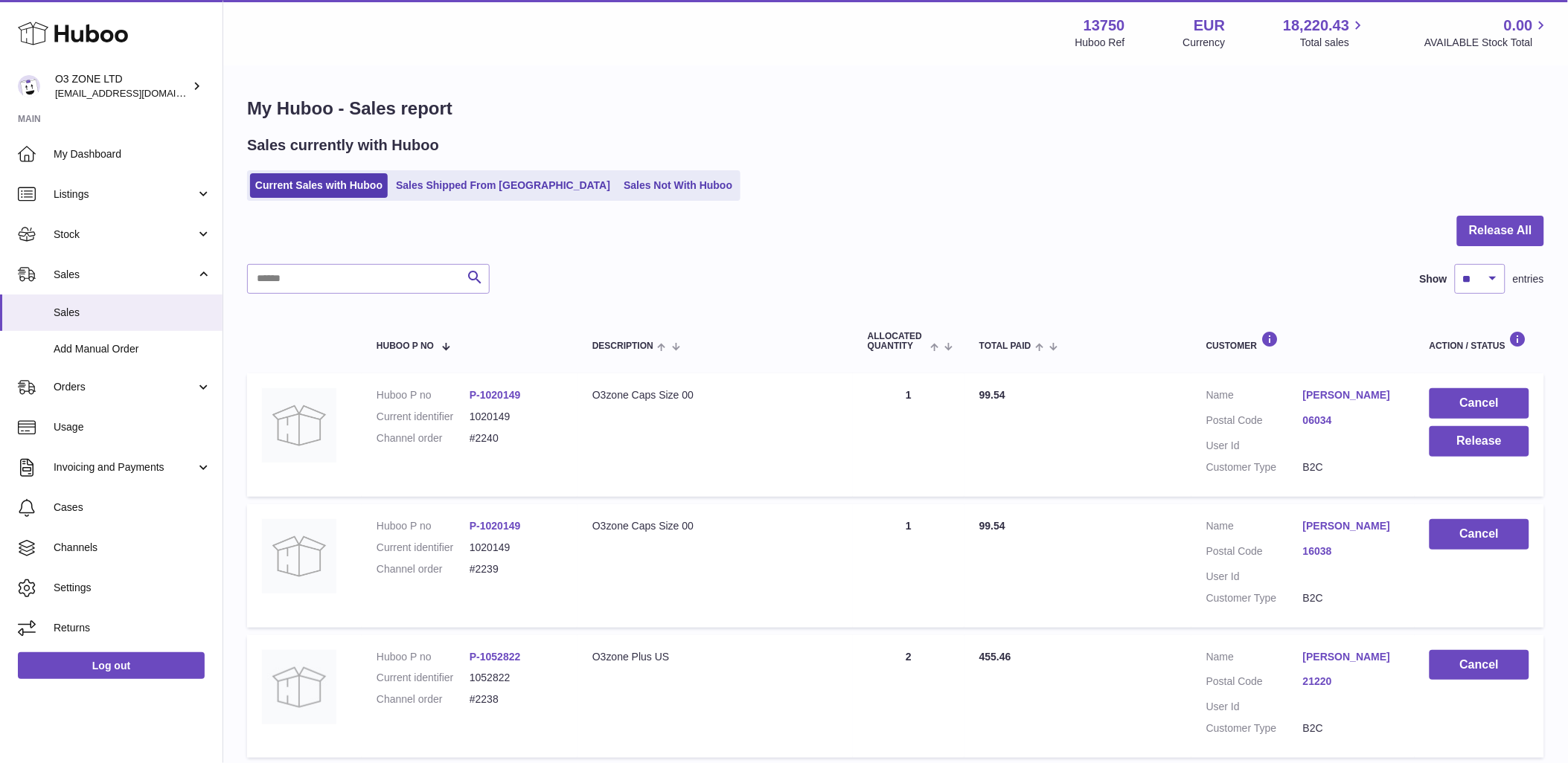
click at [1352, 389] on link "[PERSON_NAME]" at bounding box center [1351, 395] width 97 height 14
click at [1281, 183] on div at bounding box center [784, 382] width 1568 height 763
drag, startPoint x: 600, startPoint y: 182, endPoint x: 630, endPoint y: 249, distance: 73.4
click at [618, 182] on link "Sales Not With Huboo" at bounding box center [678, 185] width 119 height 25
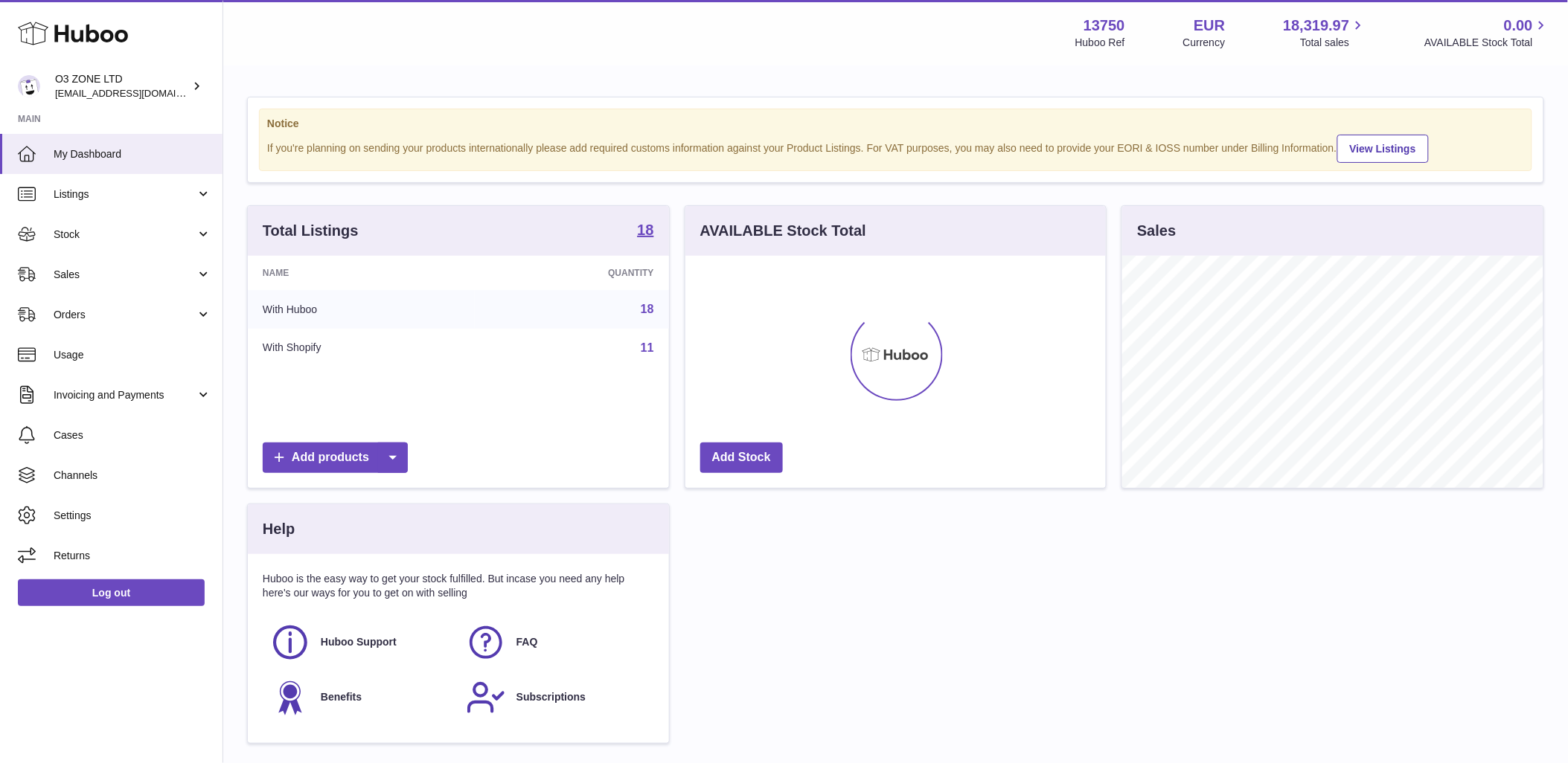
scroll to position [232, 421]
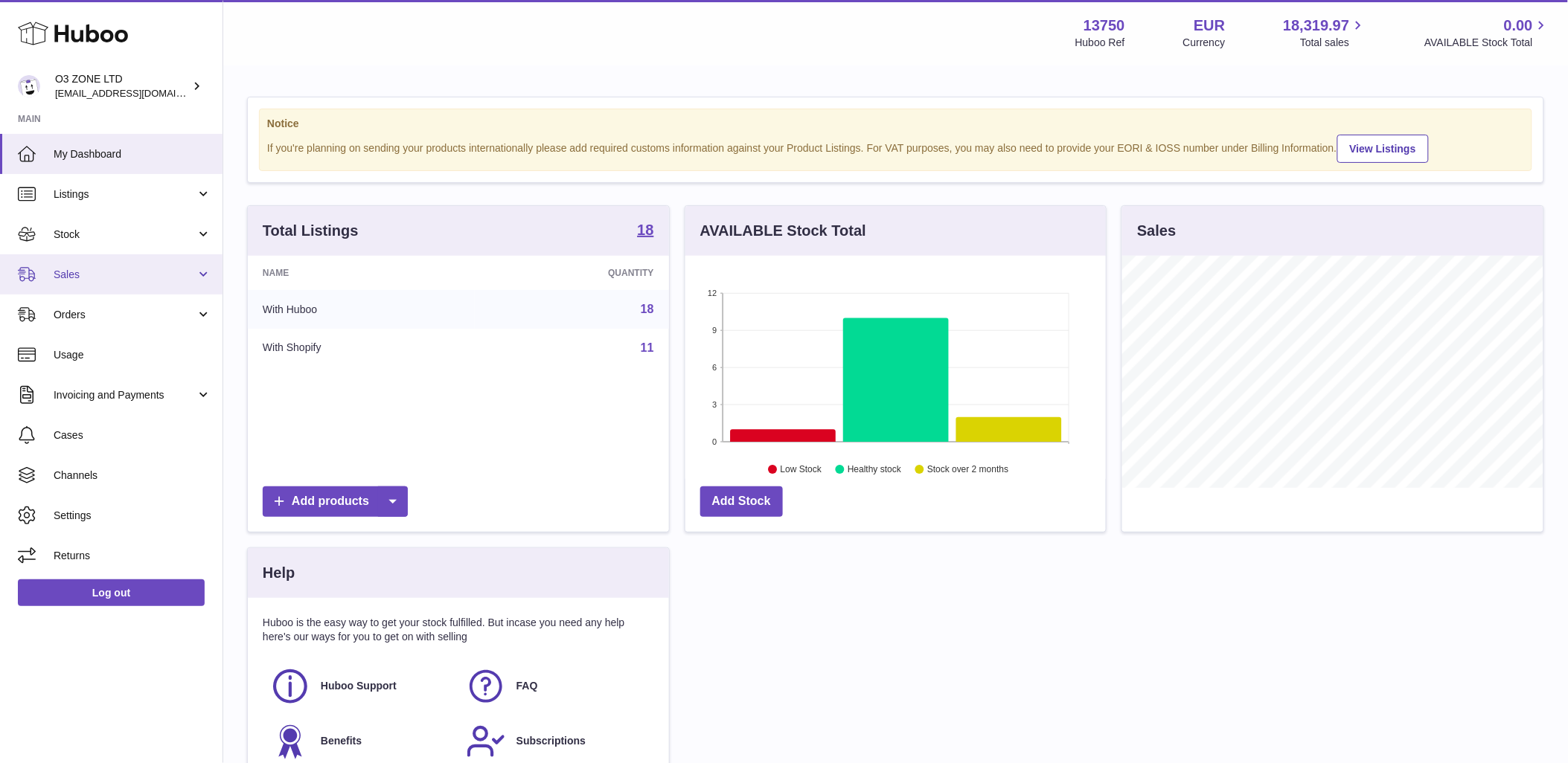
click at [75, 268] on span "Sales" at bounding box center [124, 275] width 142 height 14
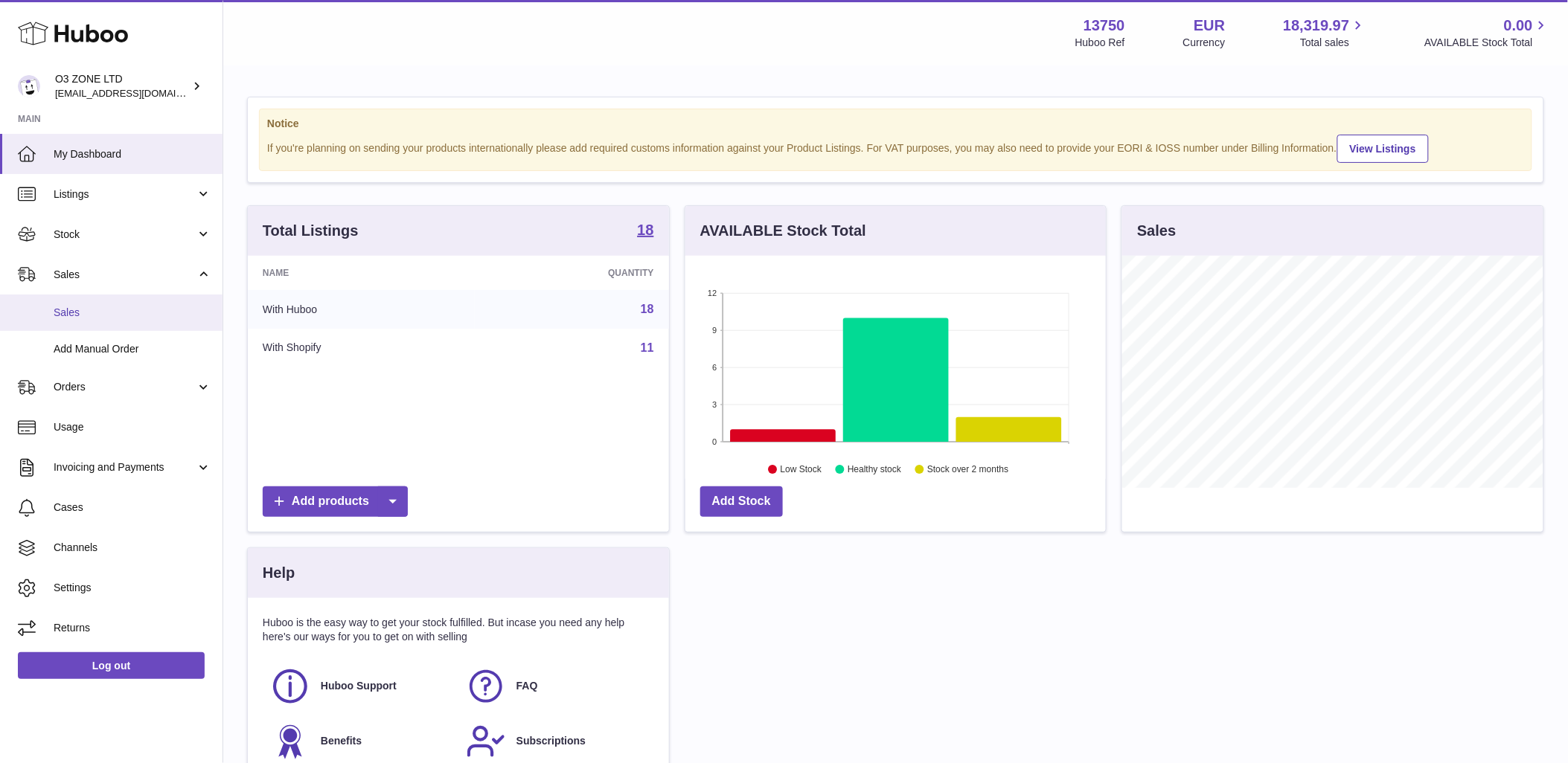
click at [93, 312] on span "Sales" at bounding box center [132, 312] width 158 height 14
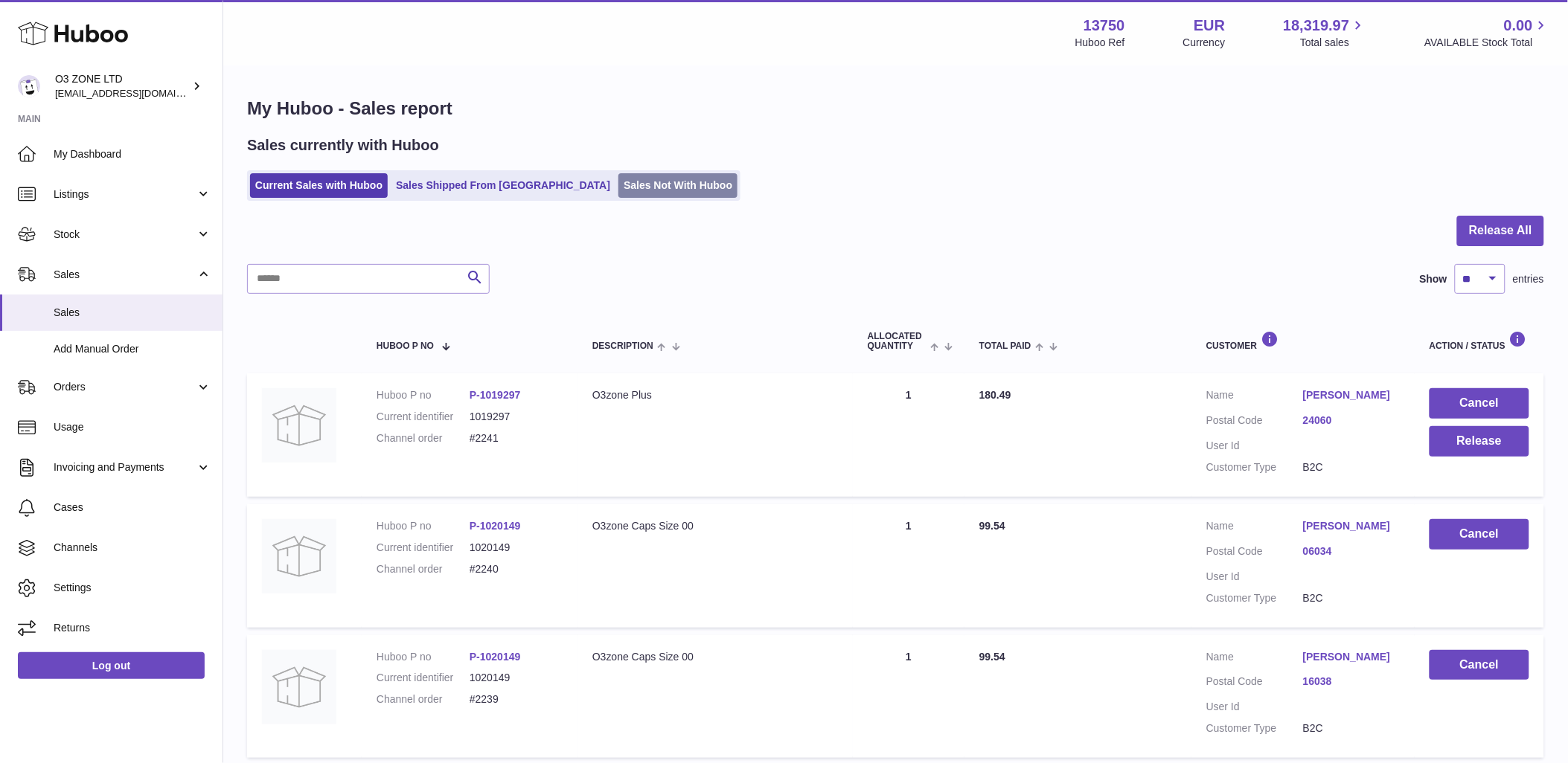
click at [639, 176] on link "Sales Not With Huboo" at bounding box center [678, 185] width 119 height 25
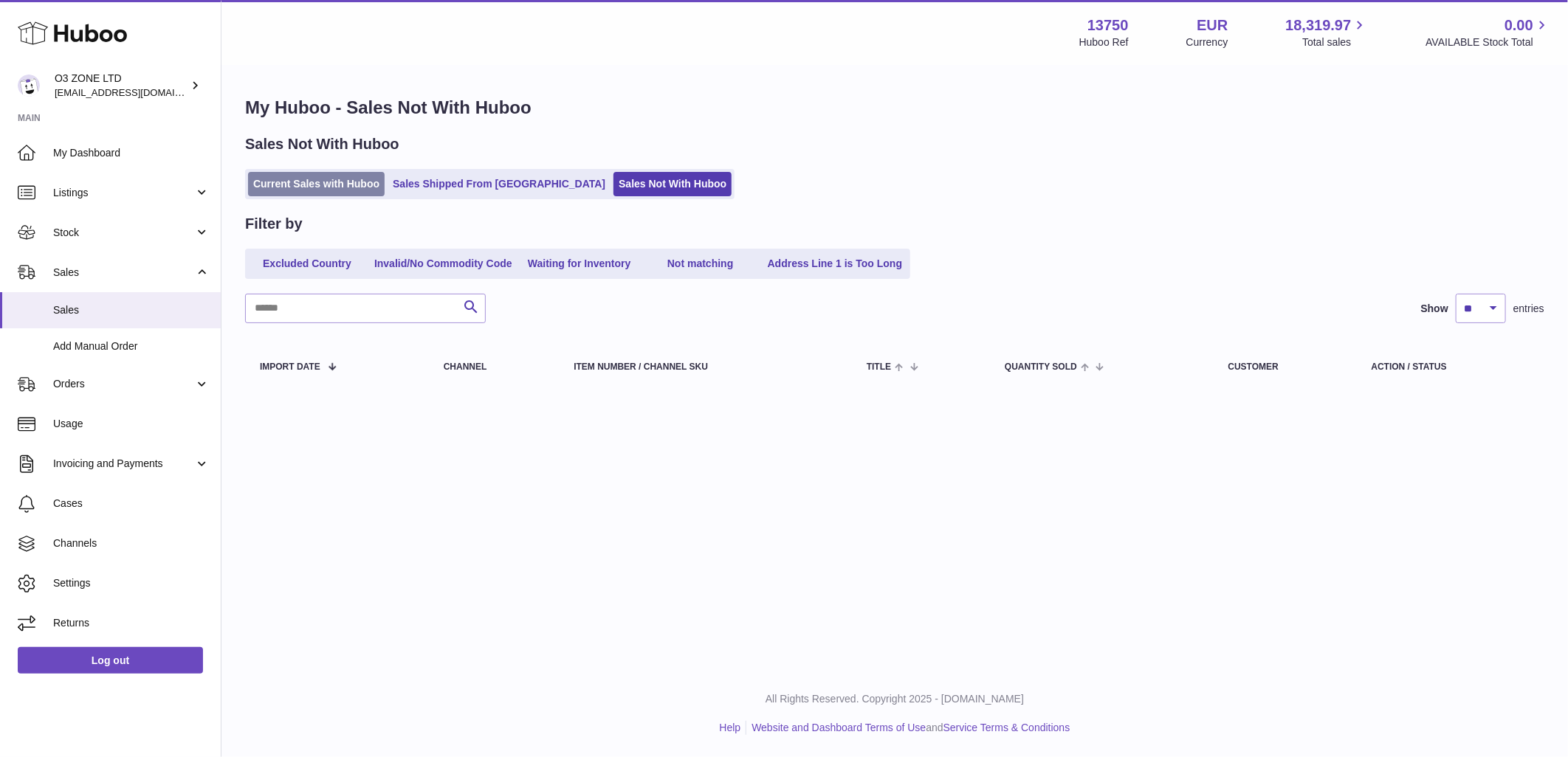
click at [311, 183] on link "Current Sales with Huboo" at bounding box center [316, 184] width 136 height 25
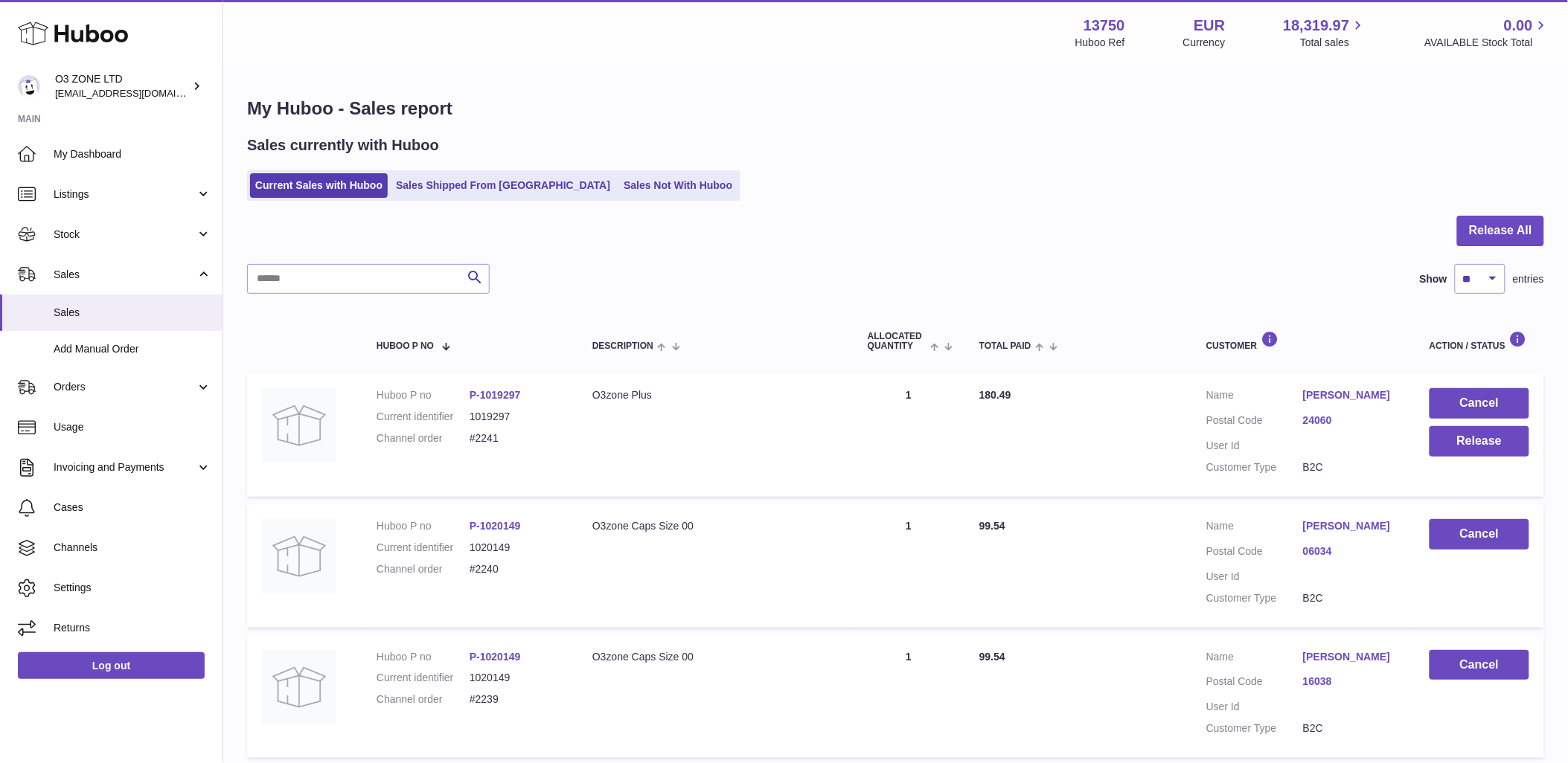
drag, startPoint x: 623, startPoint y: 176, endPoint x: 844, endPoint y: 190, distance: 221.4
click at [623, 177] on link "Sales Not With Huboo" at bounding box center [678, 185] width 119 height 25
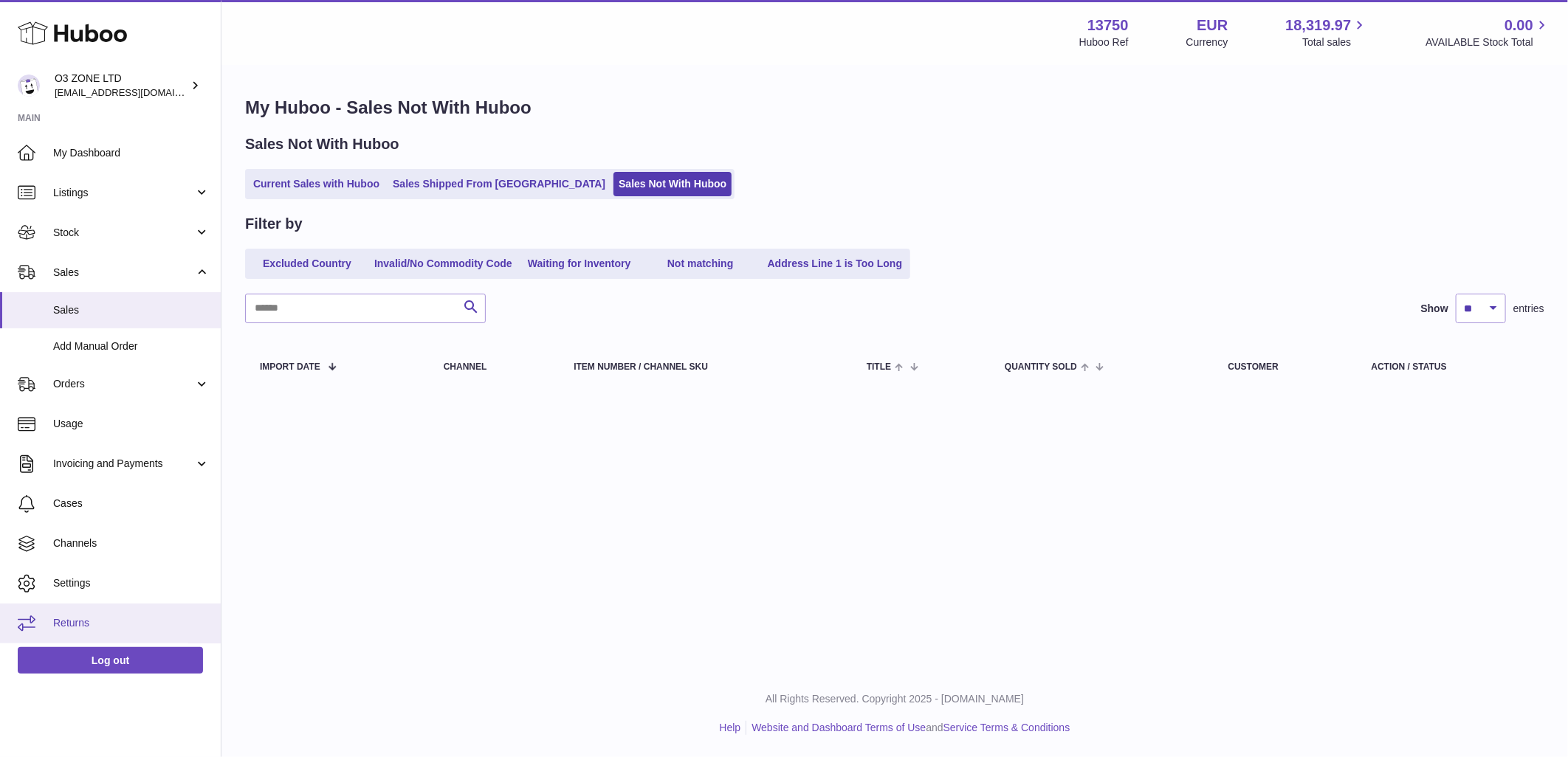
click at [99, 611] on link "Returns" at bounding box center [110, 623] width 221 height 39
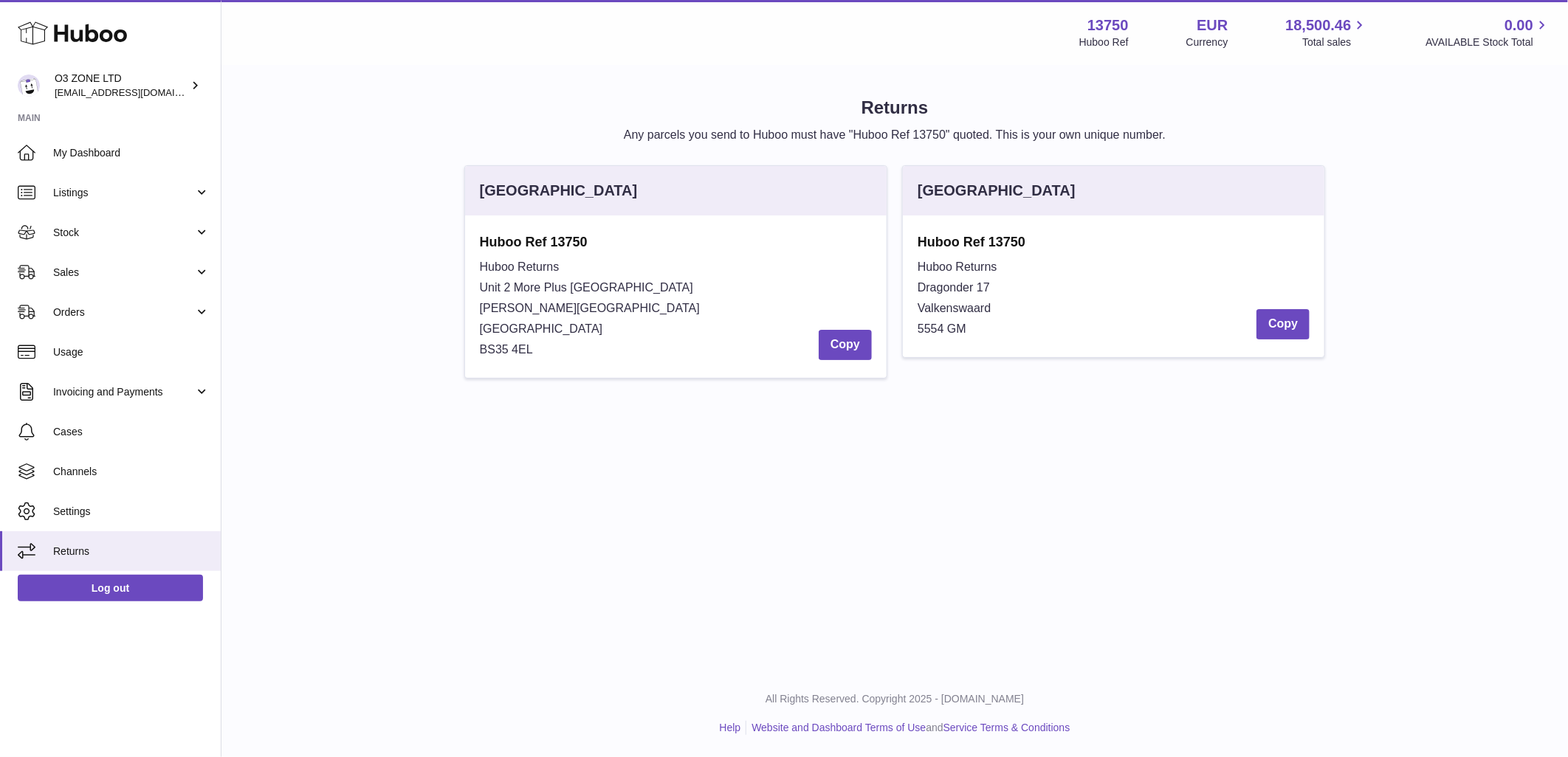
drag, startPoint x: 921, startPoint y: 282, endPoint x: 1006, endPoint y: 330, distance: 97.6
click at [1006, 330] on div "Huboo Returns Dragonder 17 Valkenswaard 5554 GM Copy" at bounding box center [1113, 298] width 392 height 83
copy div "Dragonder 17 Valkenswaard 5554 GM"
